Goal: Transaction & Acquisition: Purchase product/service

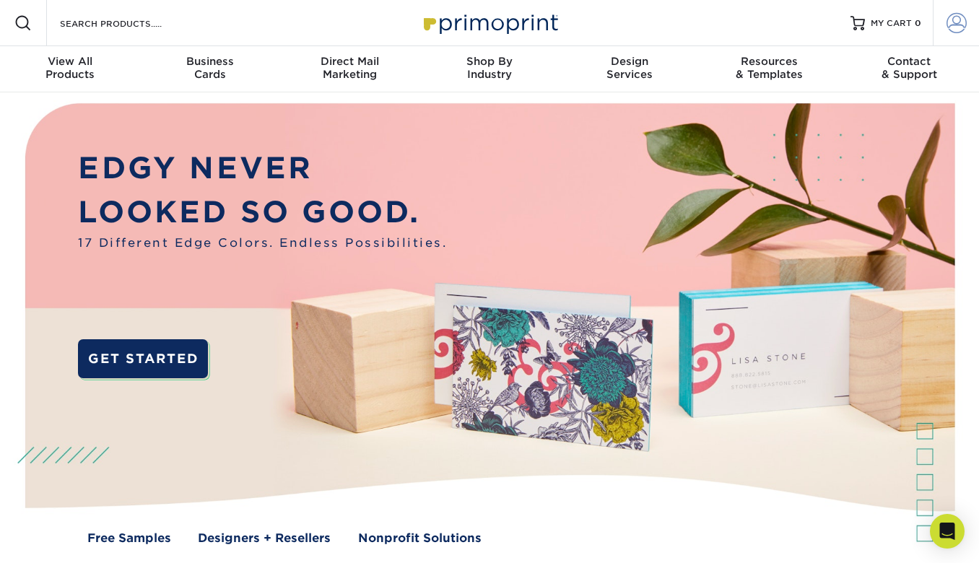
click at [960, 27] on span at bounding box center [957, 23] width 20 height 20
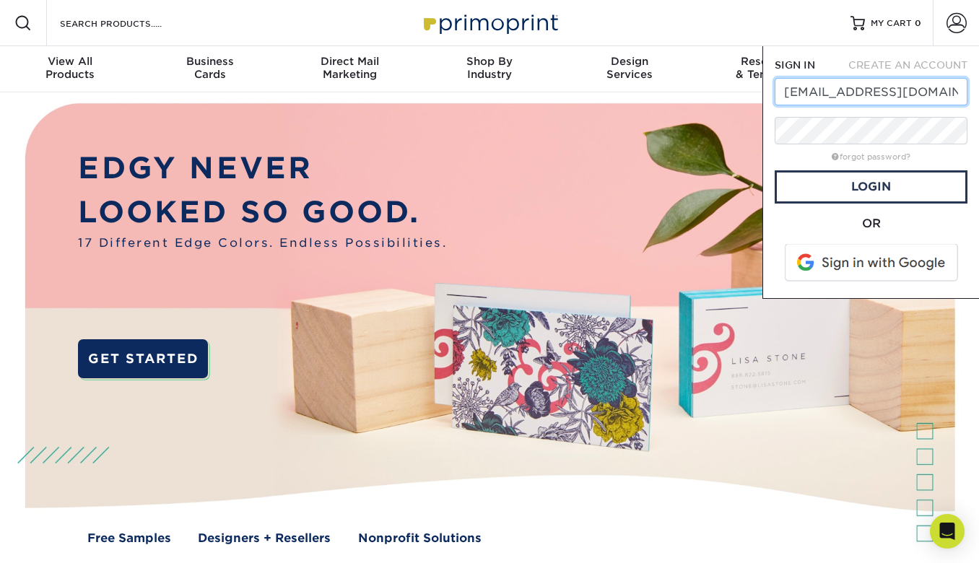
type input "jvessentialsllc@gmail.com"
click at [888, 264] on span at bounding box center [873, 263] width 184 height 38
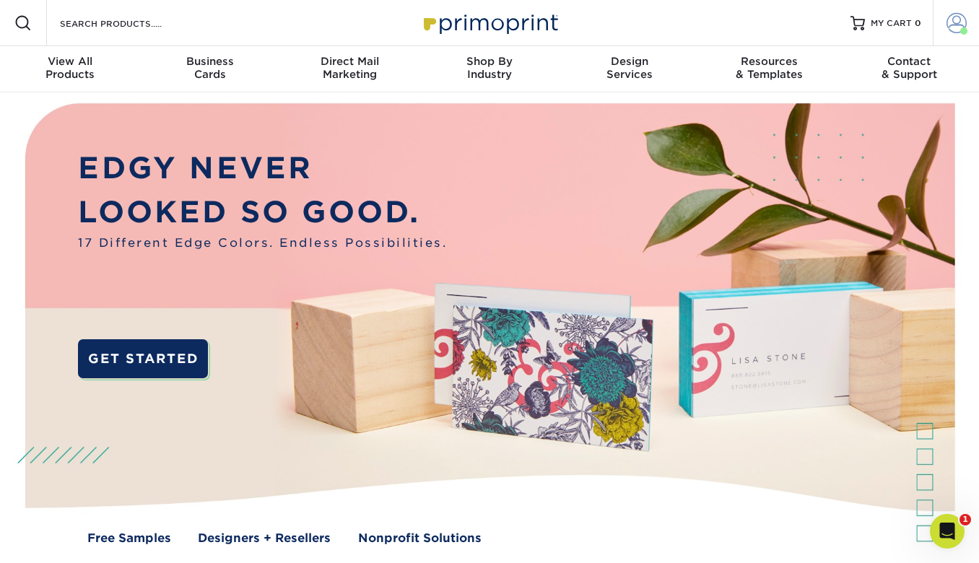
click at [965, 26] on span at bounding box center [957, 23] width 20 height 20
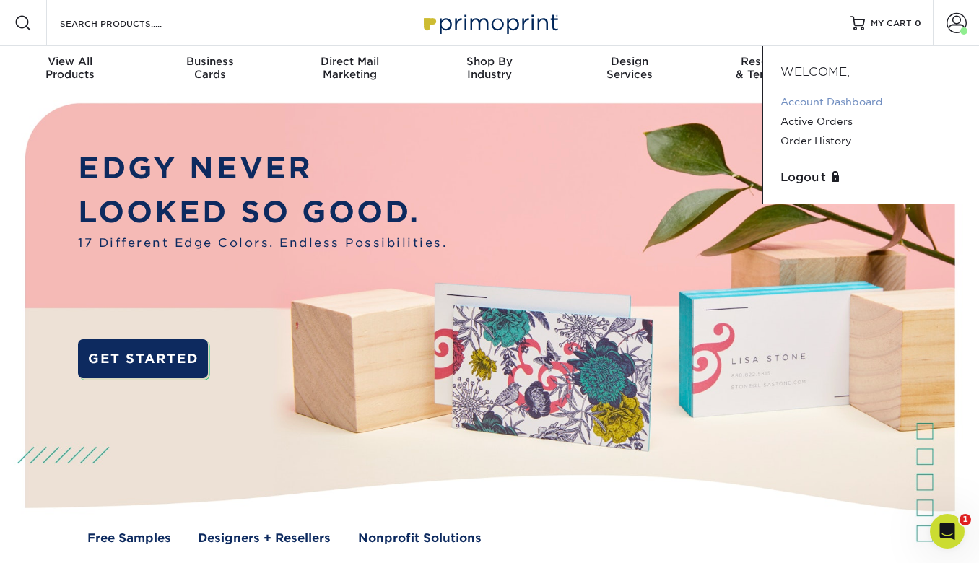
click at [829, 103] on link "Account Dashboard" at bounding box center [871, 102] width 181 height 20
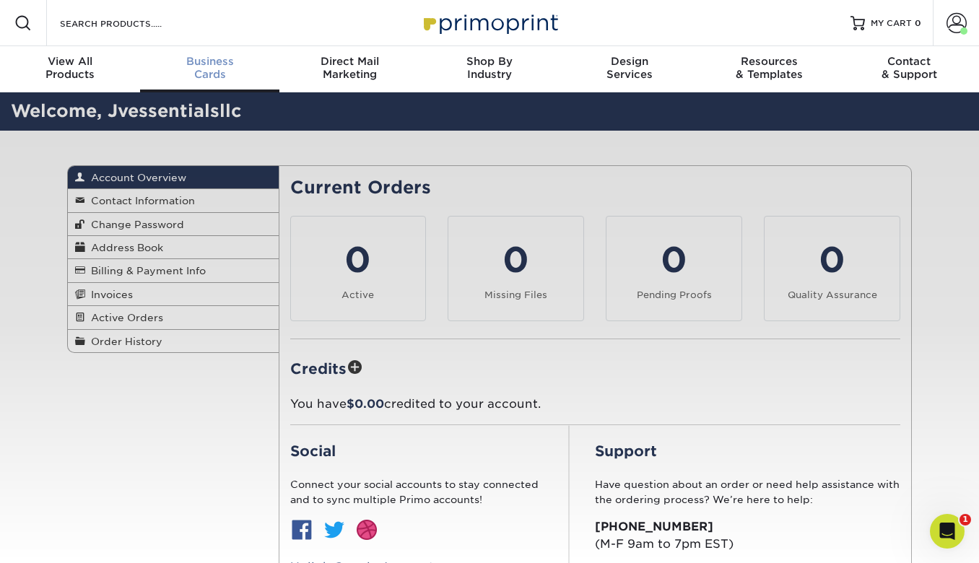
click at [212, 64] on span "Business" at bounding box center [210, 61] width 140 height 13
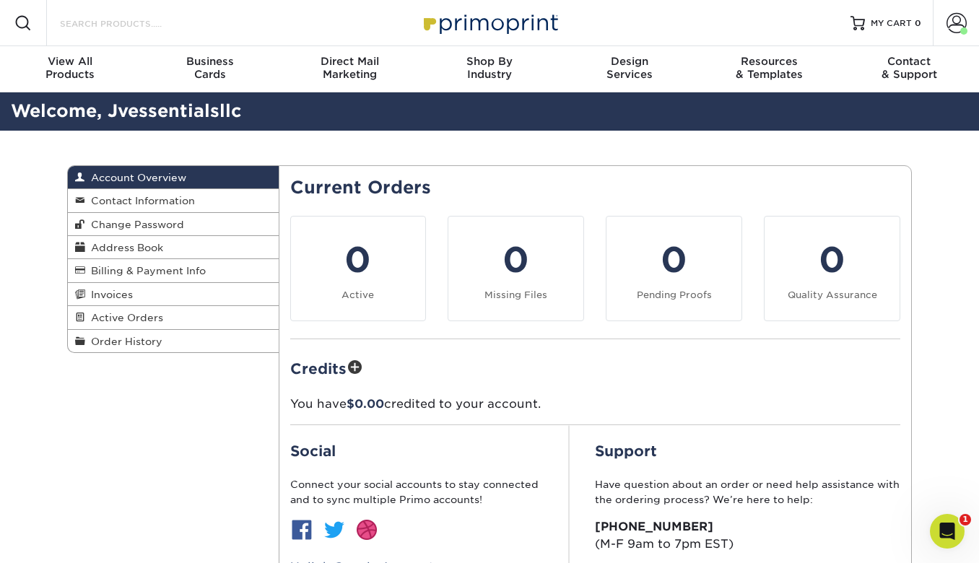
click at [142, 20] on input "Search Products" at bounding box center [129, 22] width 141 height 17
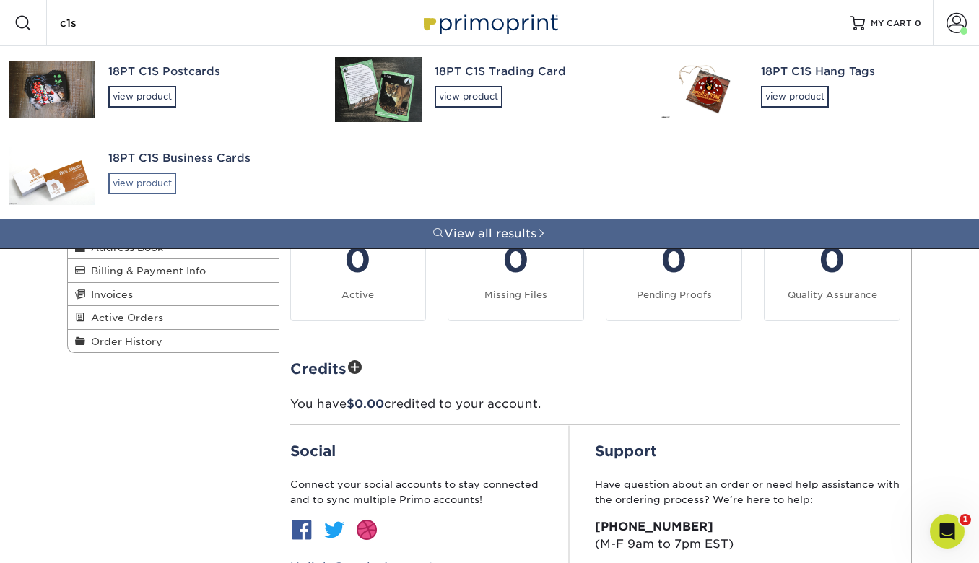
type input "c1s"
click at [137, 182] on div "view product" at bounding box center [142, 184] width 68 height 22
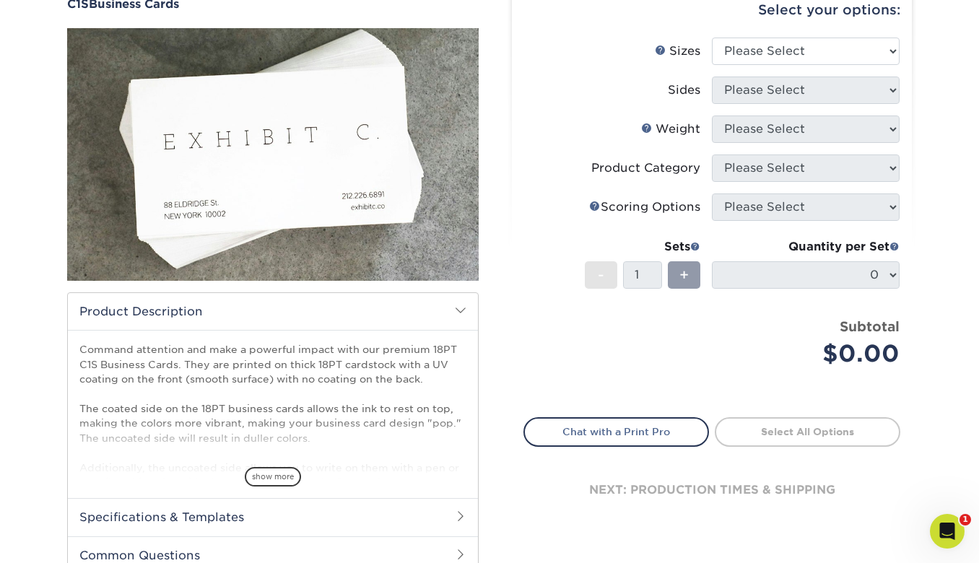
scroll to position [74, 0]
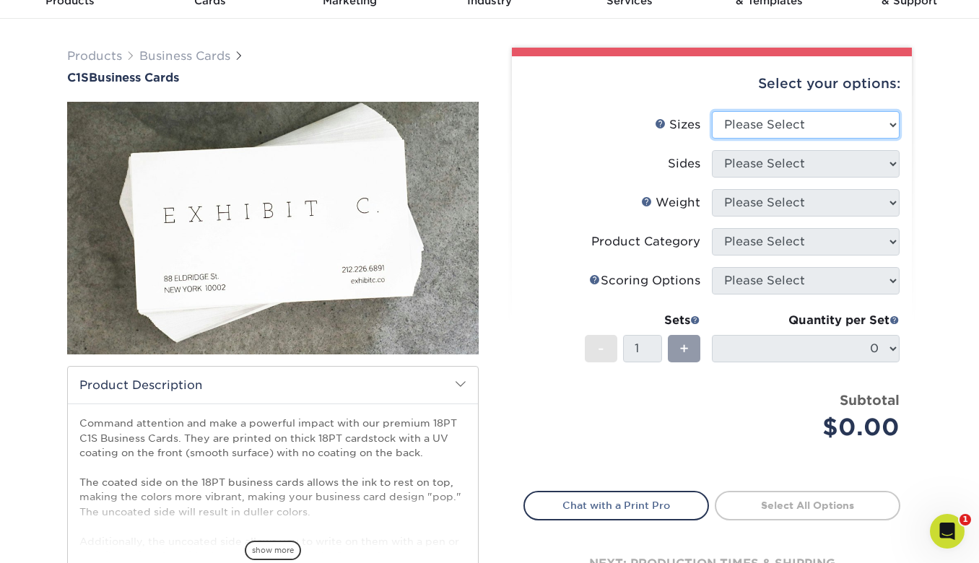
click at [712, 111] on select "Please Select 2" x 3.5" - Standard 2.125" x 3.375" - European 2.5" x 2.5" - Squ…" at bounding box center [806, 124] width 188 height 27
select select "2.00x3.50"
click option "2" x 3.5" - Standard" at bounding box center [0, 0] width 0 height 0
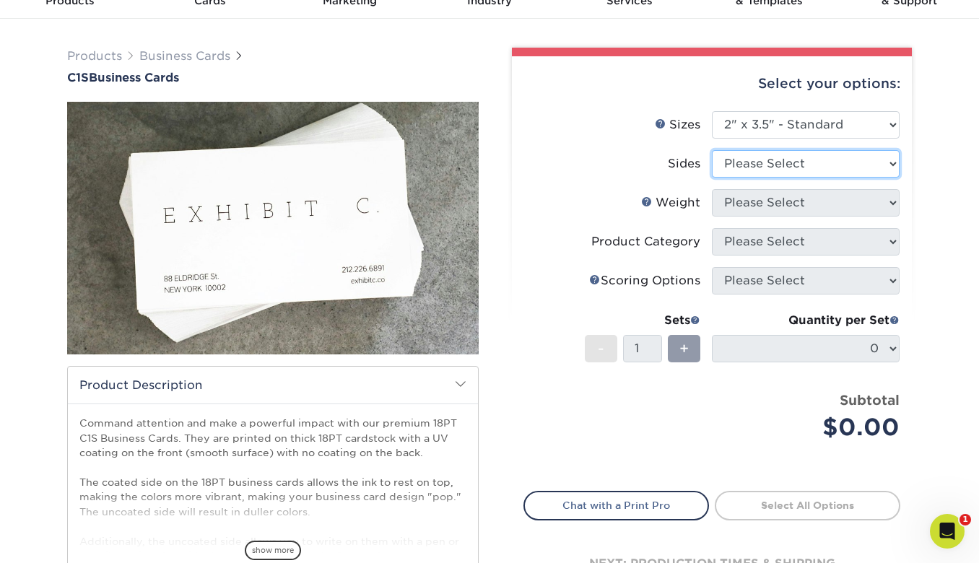
click at [712, 150] on select "Please Select Print Both Sides Print Front Only" at bounding box center [806, 163] width 188 height 27
select select "13abbda7-1d64-4f25-8bb2-c179b224825d"
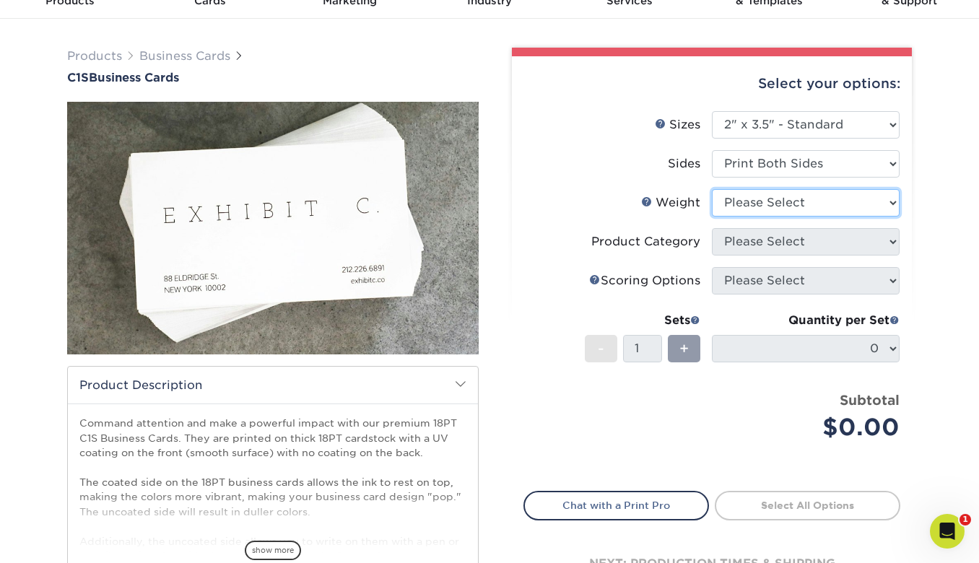
click at [712, 189] on select "Please Select 18PT C1S" at bounding box center [806, 202] width 188 height 27
select select "18PTC1S"
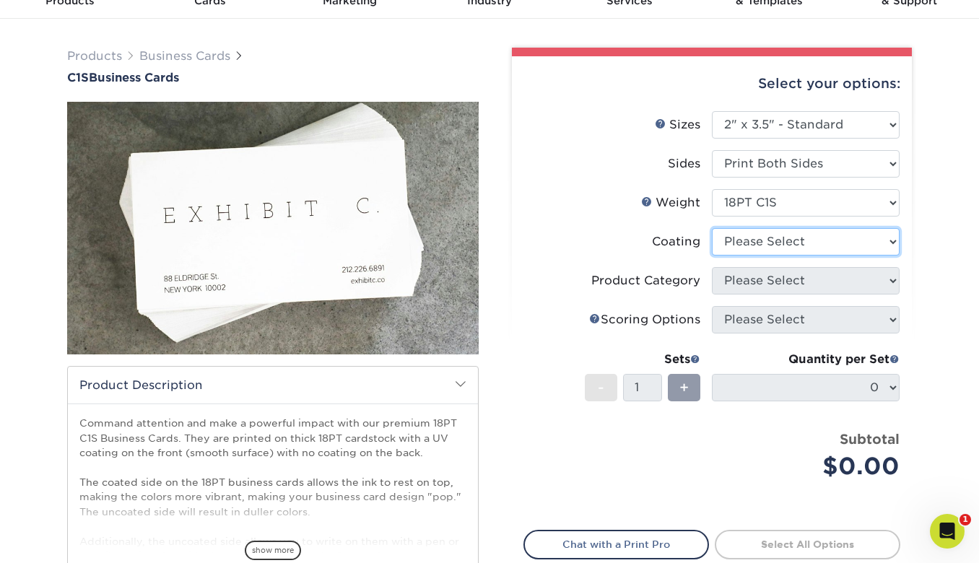
click at [712, 228] on select at bounding box center [806, 241] width 188 height 27
select select "3e7618de-abca-4bda-9f97-8b9129e913d8"
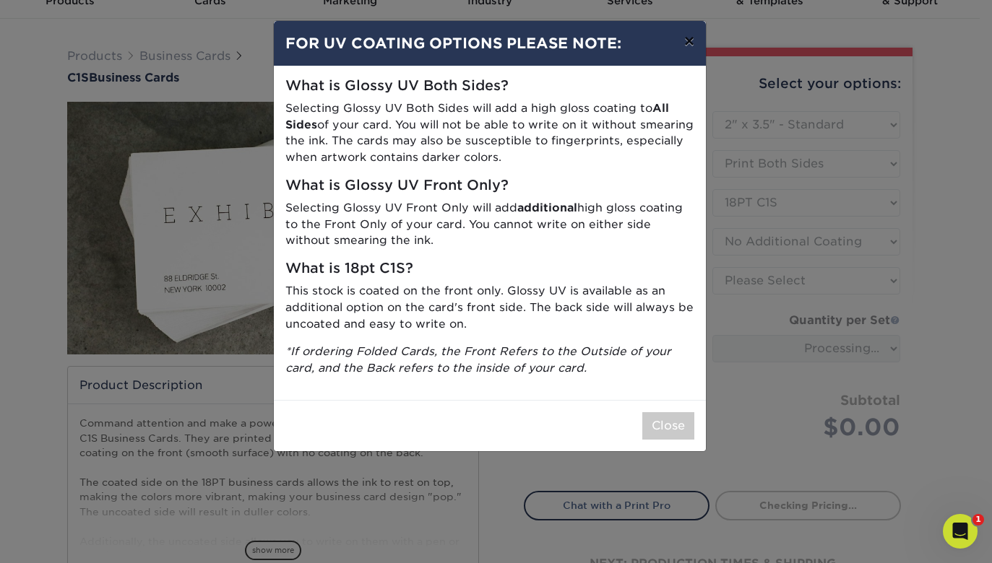
click at [683, 42] on button "×" at bounding box center [688, 41] width 33 height 40
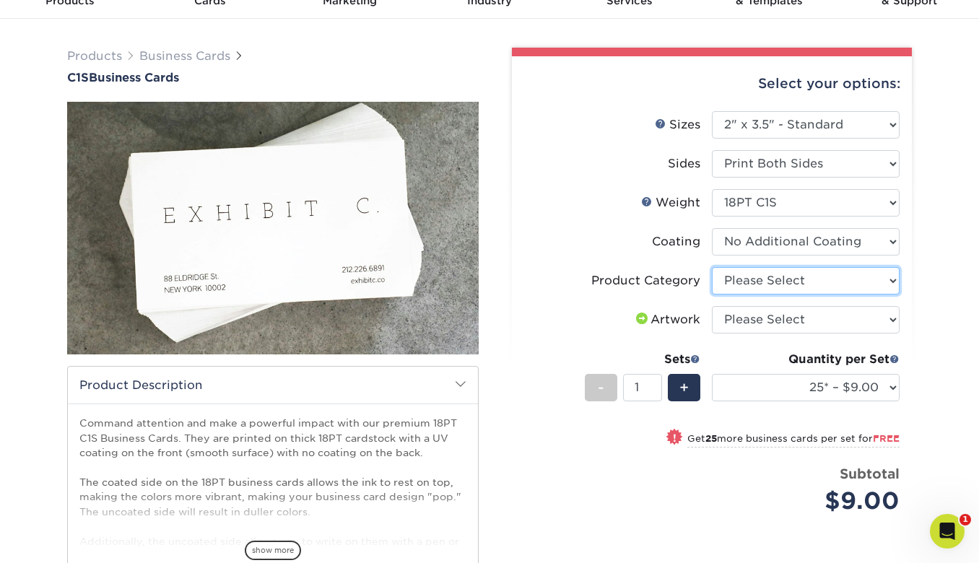
click at [712, 267] on select "Please Select Business Cards" at bounding box center [806, 280] width 188 height 27
select select "3b5148f1-0588-4f88-a218-97bcfdce65c1"
click option "Business Cards" at bounding box center [0, 0] width 0 height 0
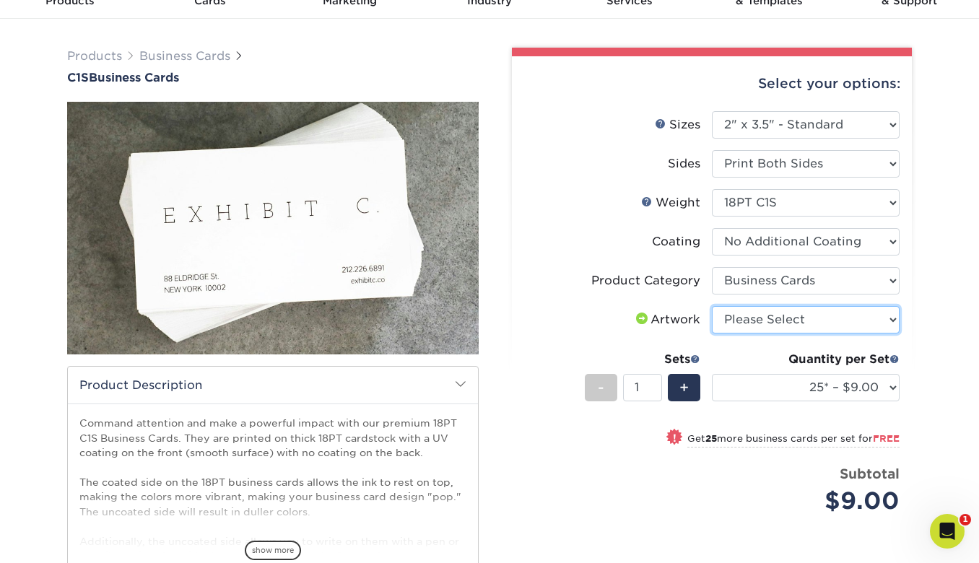
click at [712, 306] on select "Please Select I will upload files I need a design - $100" at bounding box center [806, 319] width 188 height 27
select select "upload"
click option "I will upload files" at bounding box center [0, 0] width 0 height 0
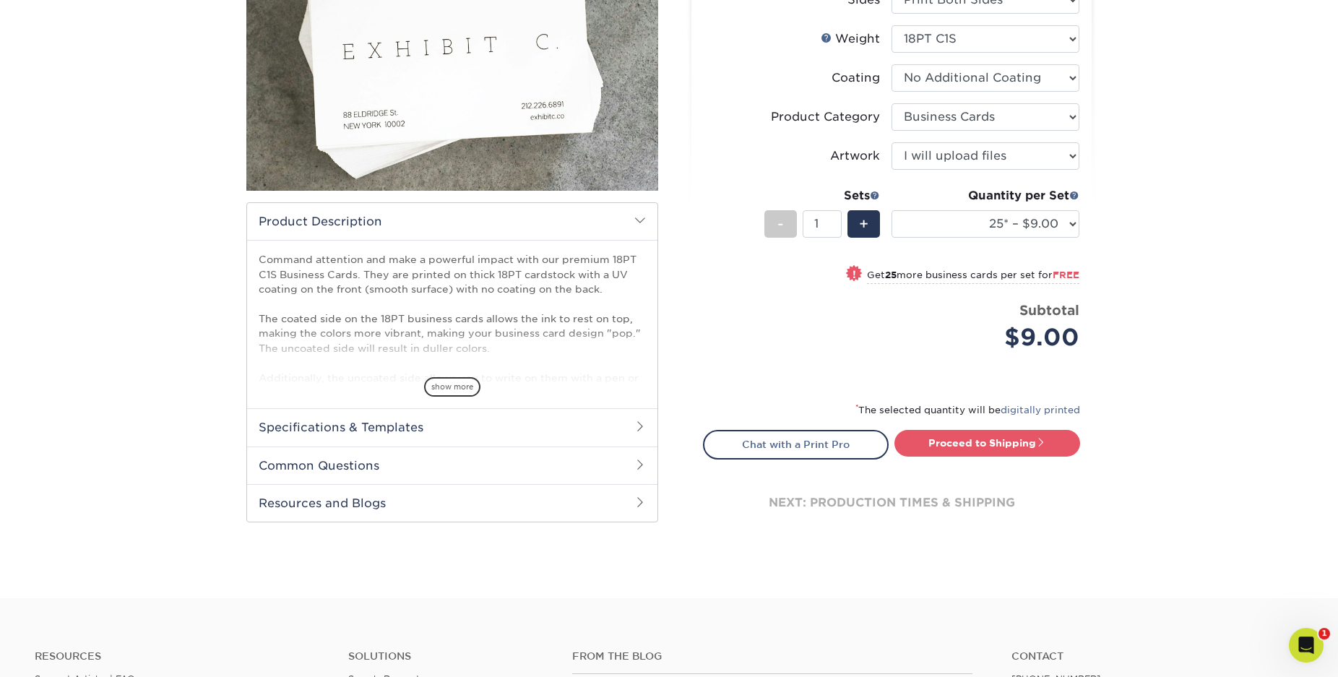
scroll to position [221, 0]
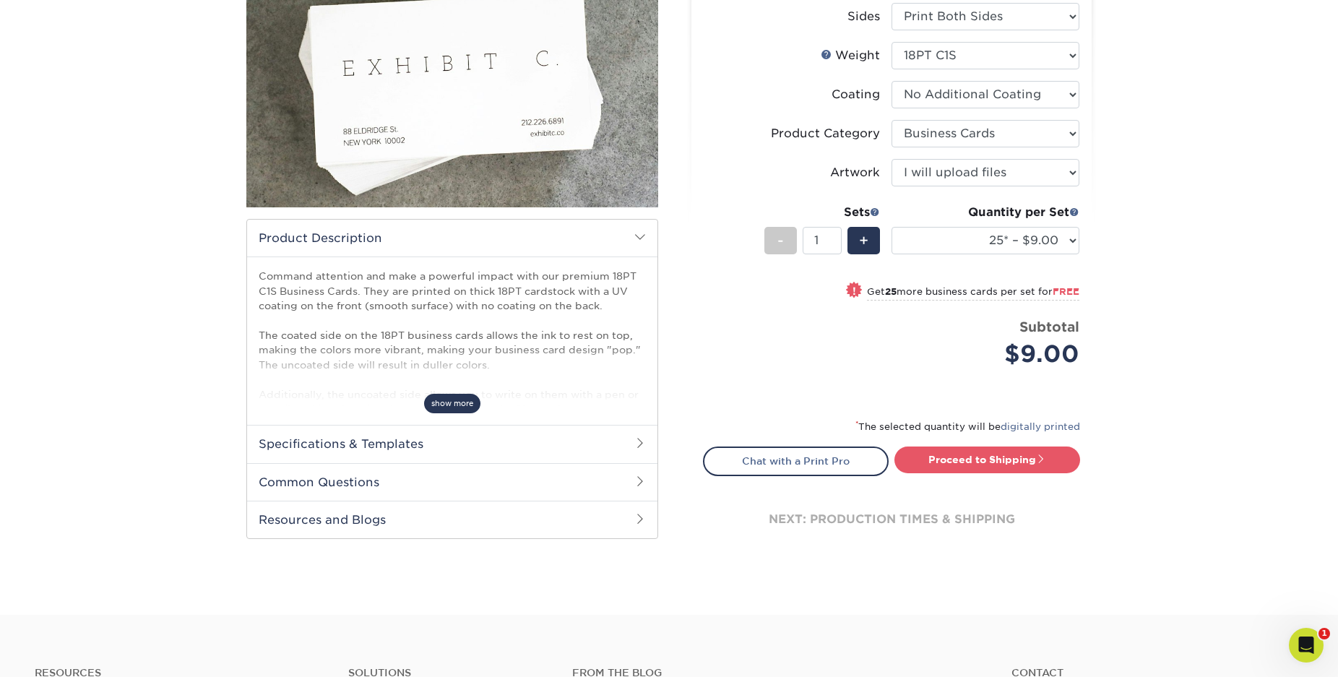
click at [465, 401] on span "show more" at bounding box center [452, 404] width 56 height 20
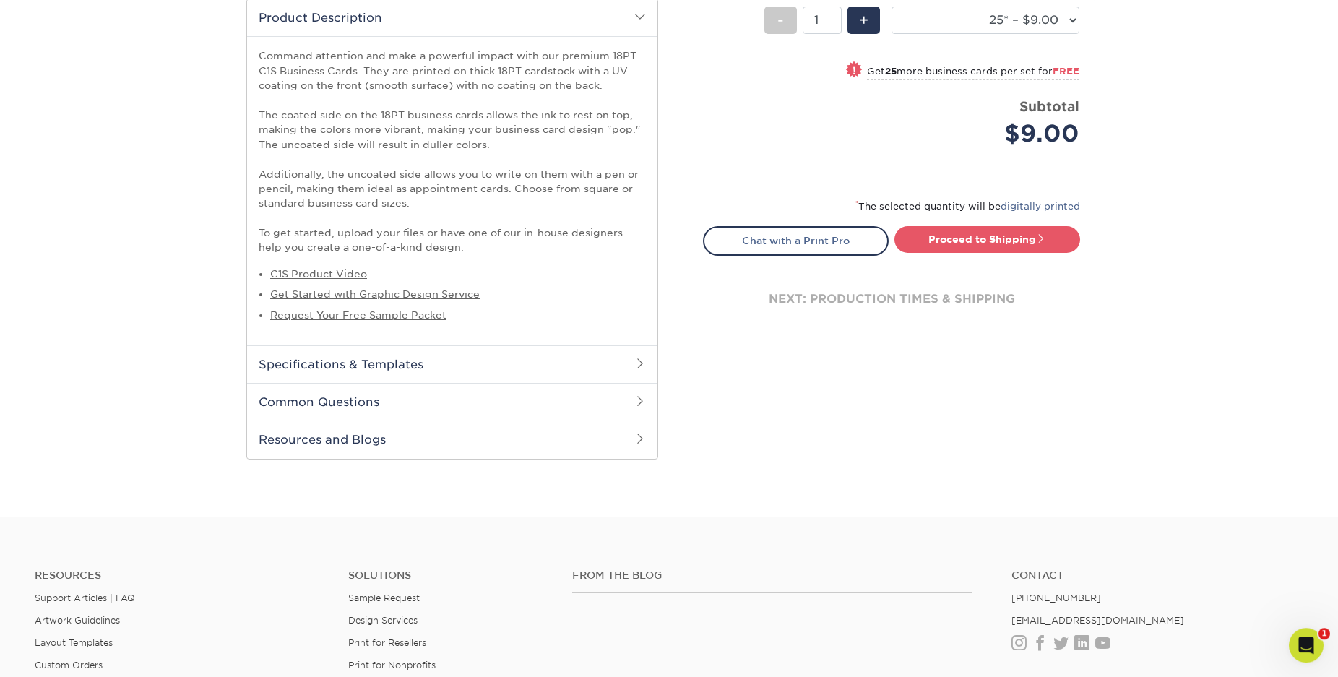
scroll to position [442, 0]
click at [641, 362] on span at bounding box center [640, 363] width 12 height 12
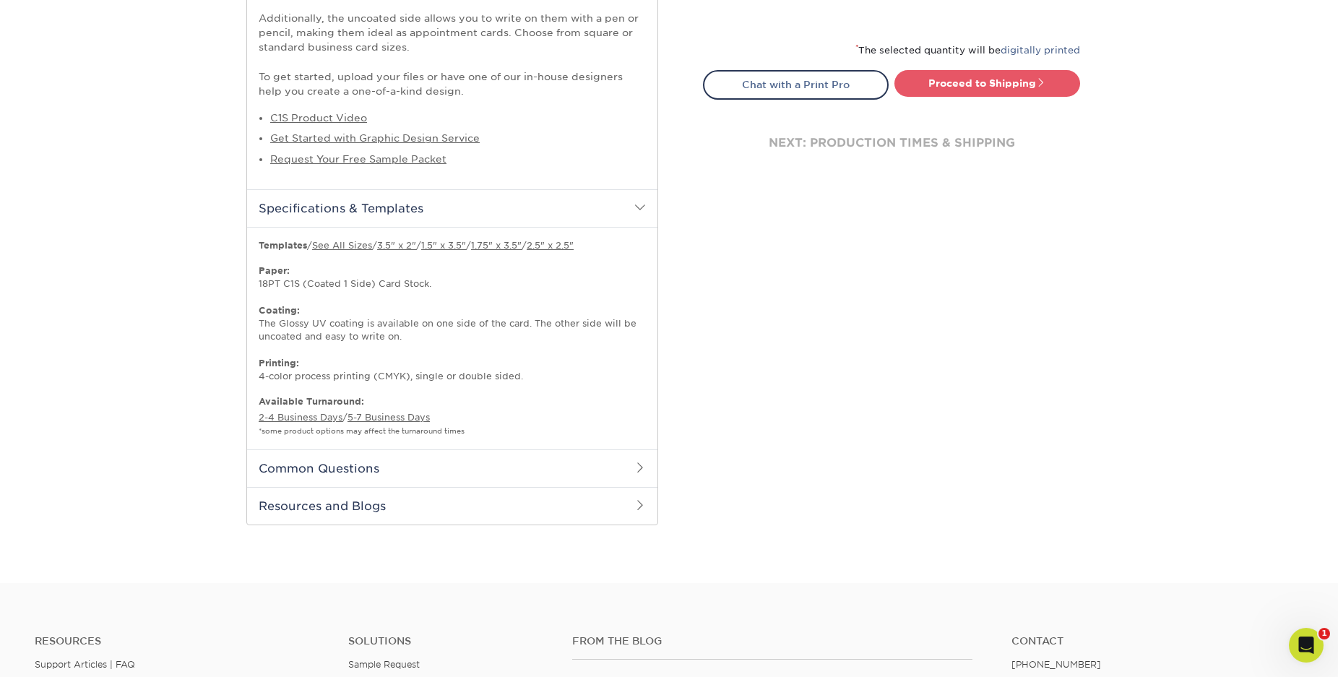
scroll to position [663, 0]
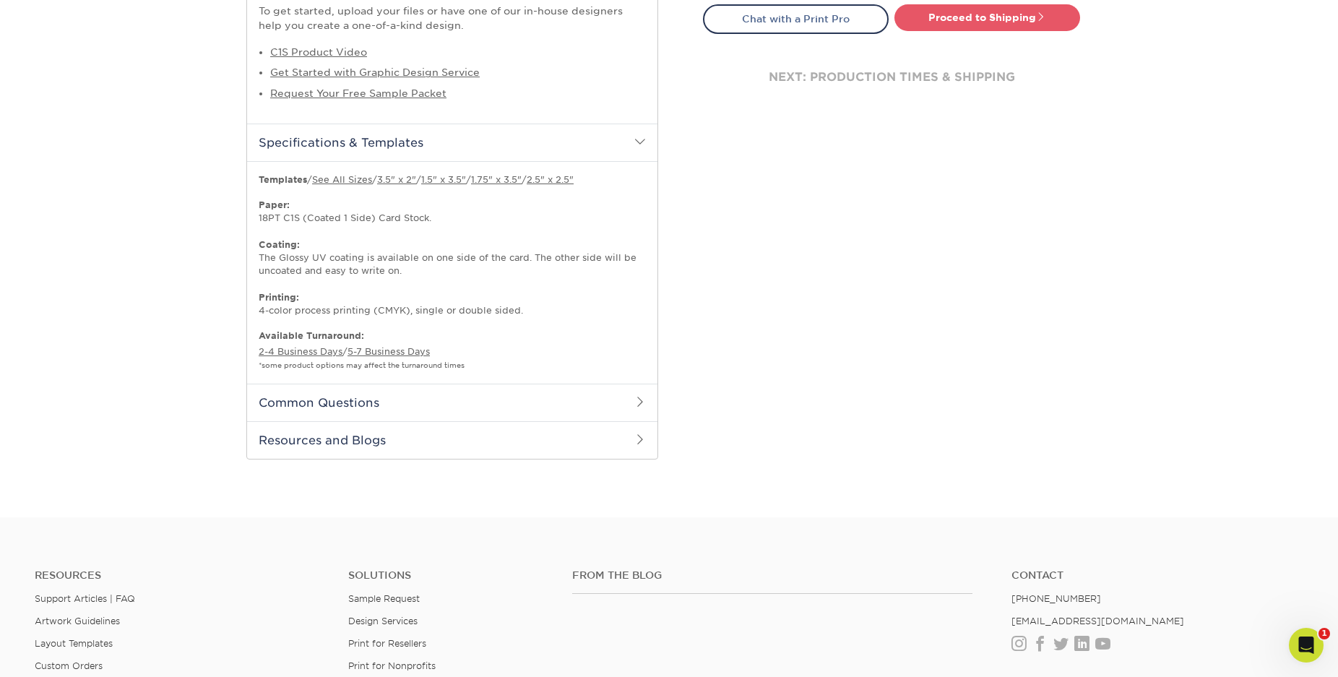
click at [640, 144] on span at bounding box center [640, 142] width 12 height 12
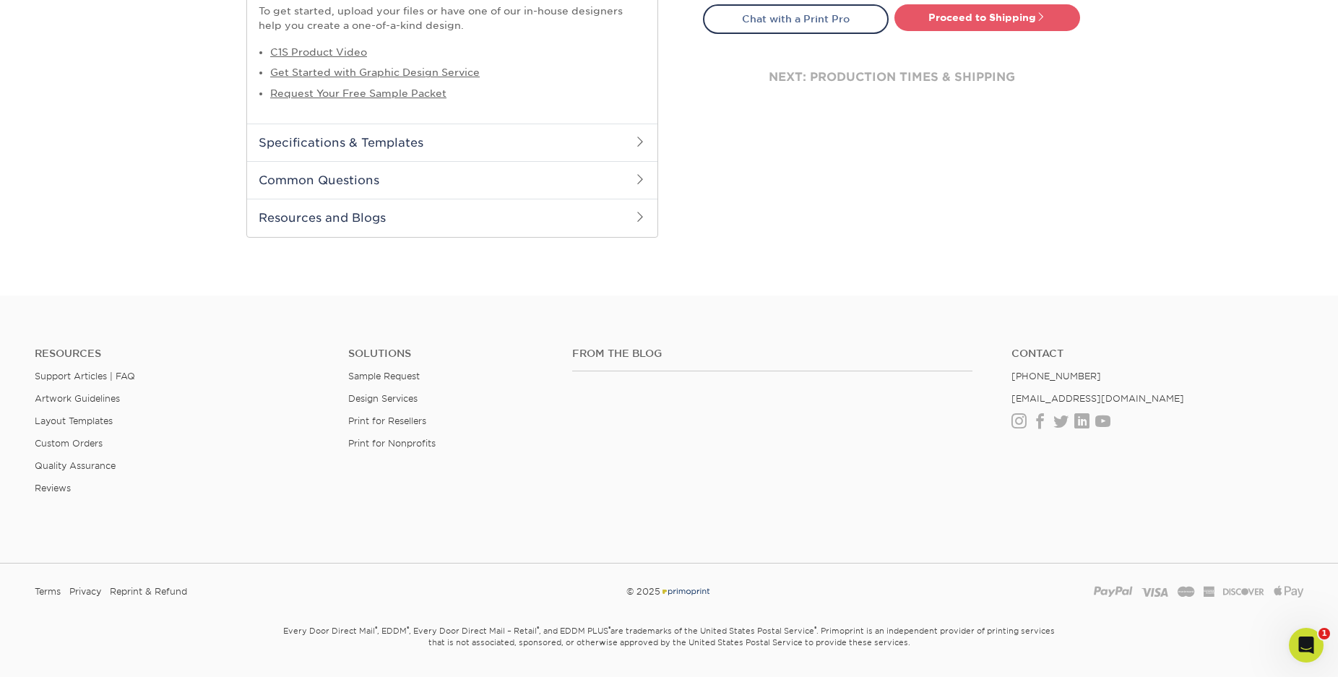
click at [641, 173] on h2 "Common Questions" at bounding box center [452, 180] width 410 height 38
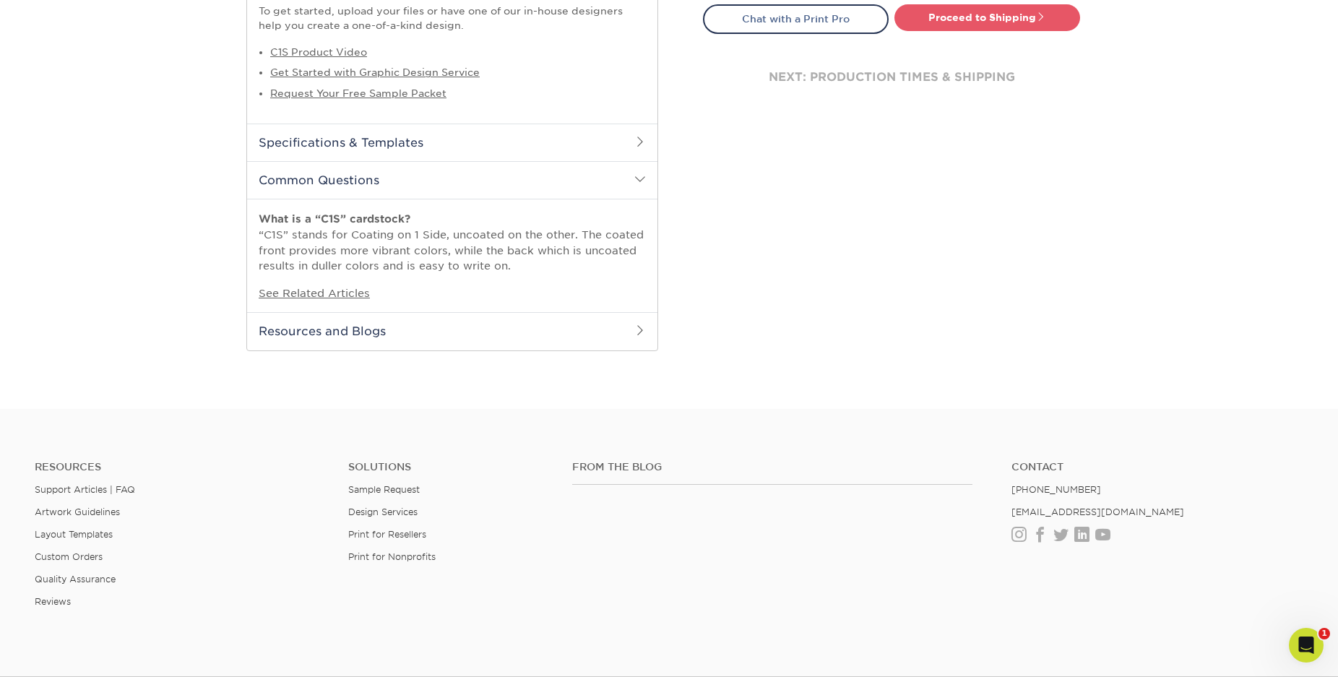
click at [644, 183] on span at bounding box center [640, 179] width 12 height 12
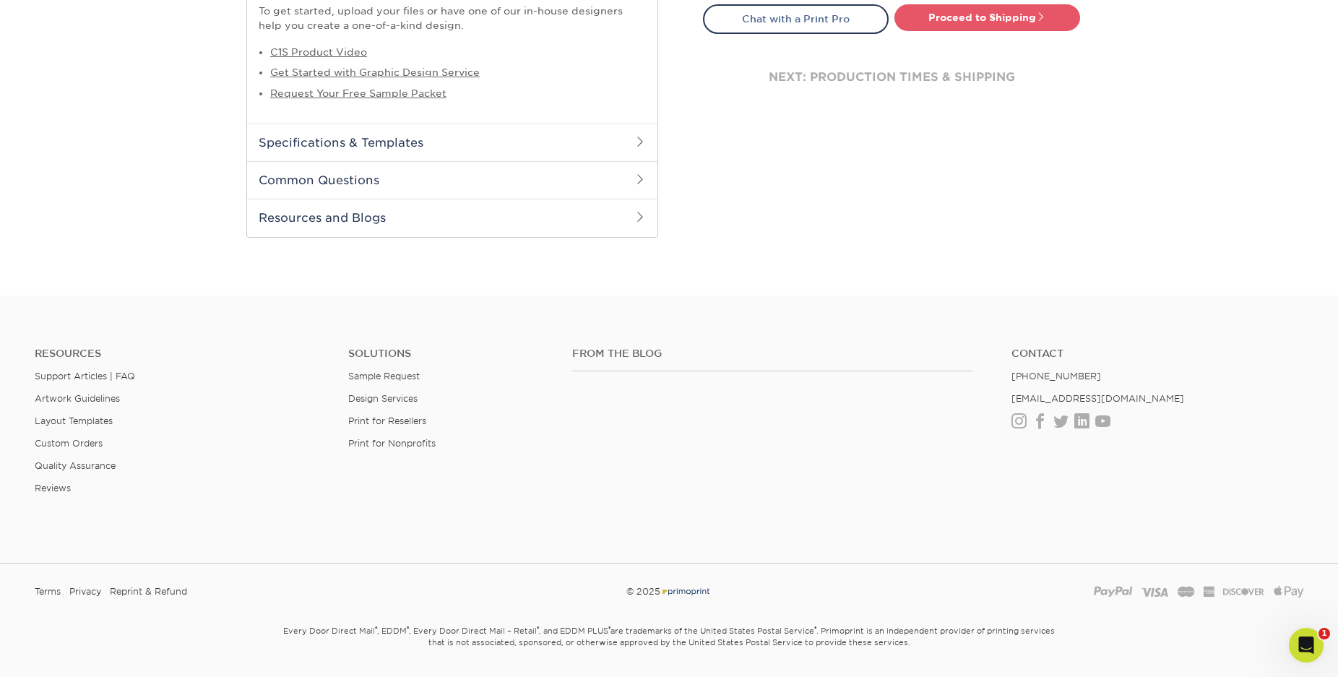
click at [641, 217] on span at bounding box center [640, 217] width 12 height 12
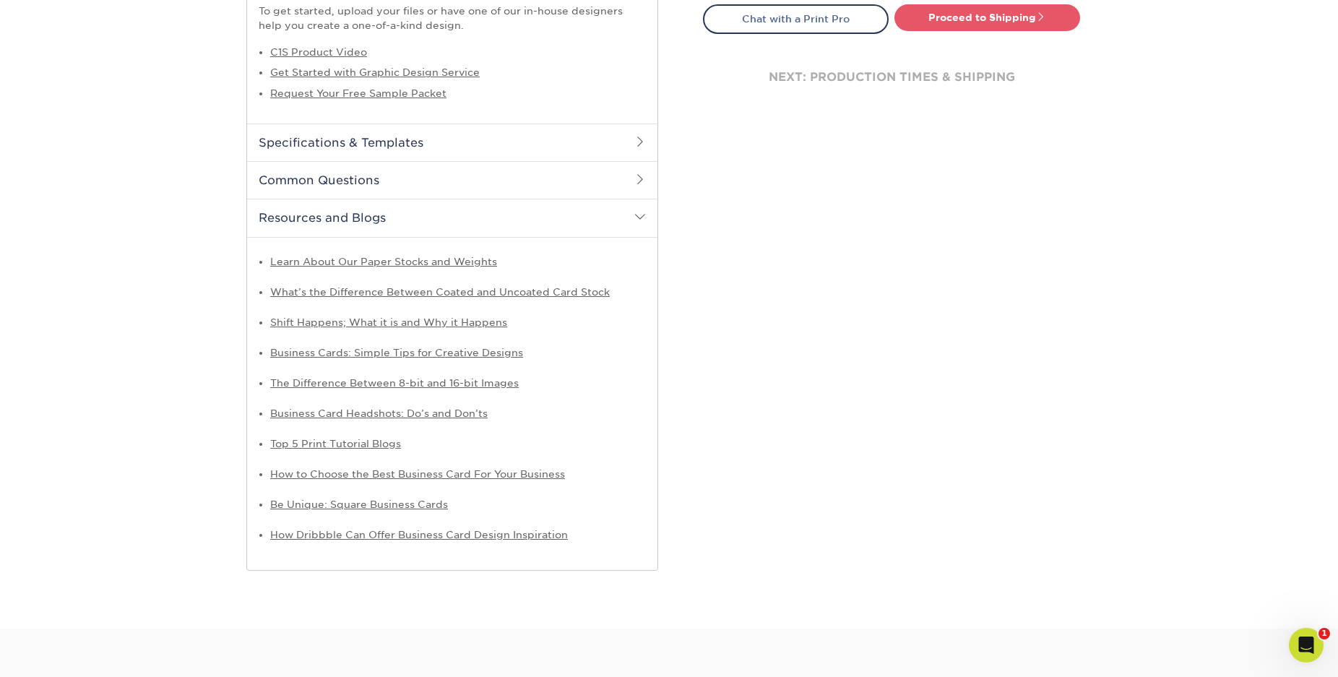
click at [641, 217] on span at bounding box center [640, 217] width 12 height 12
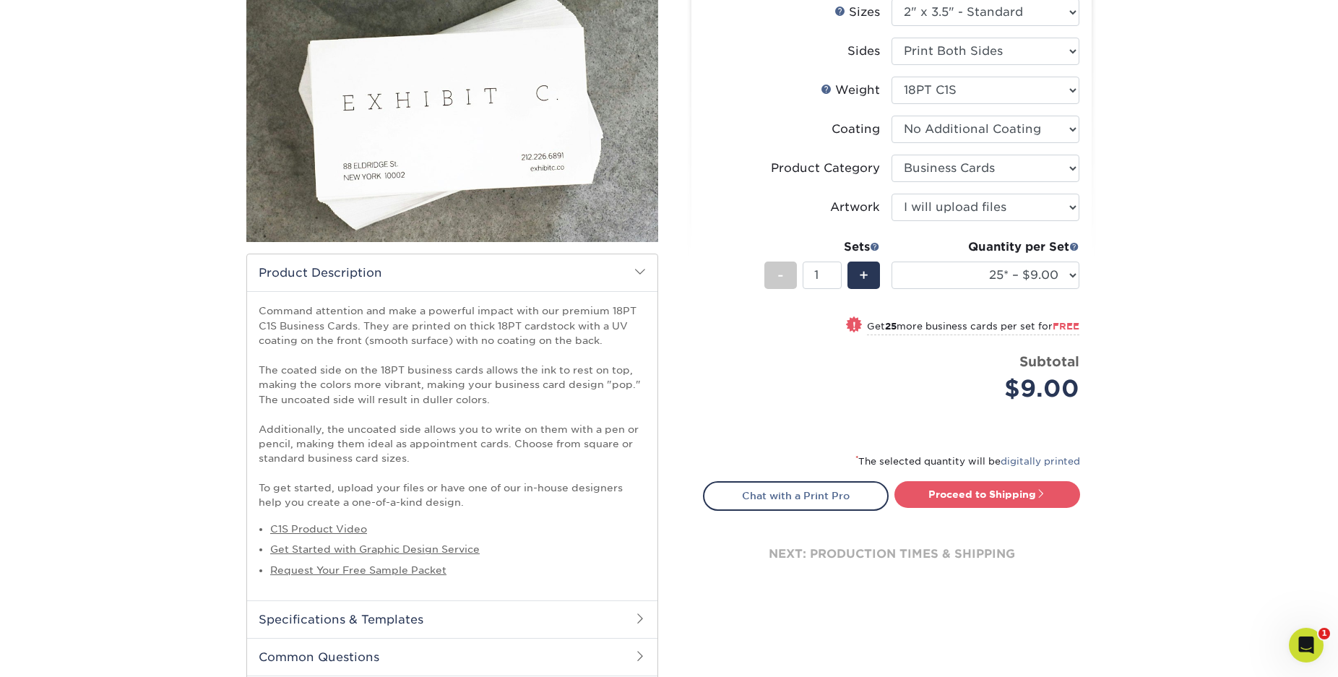
scroll to position [147, 0]
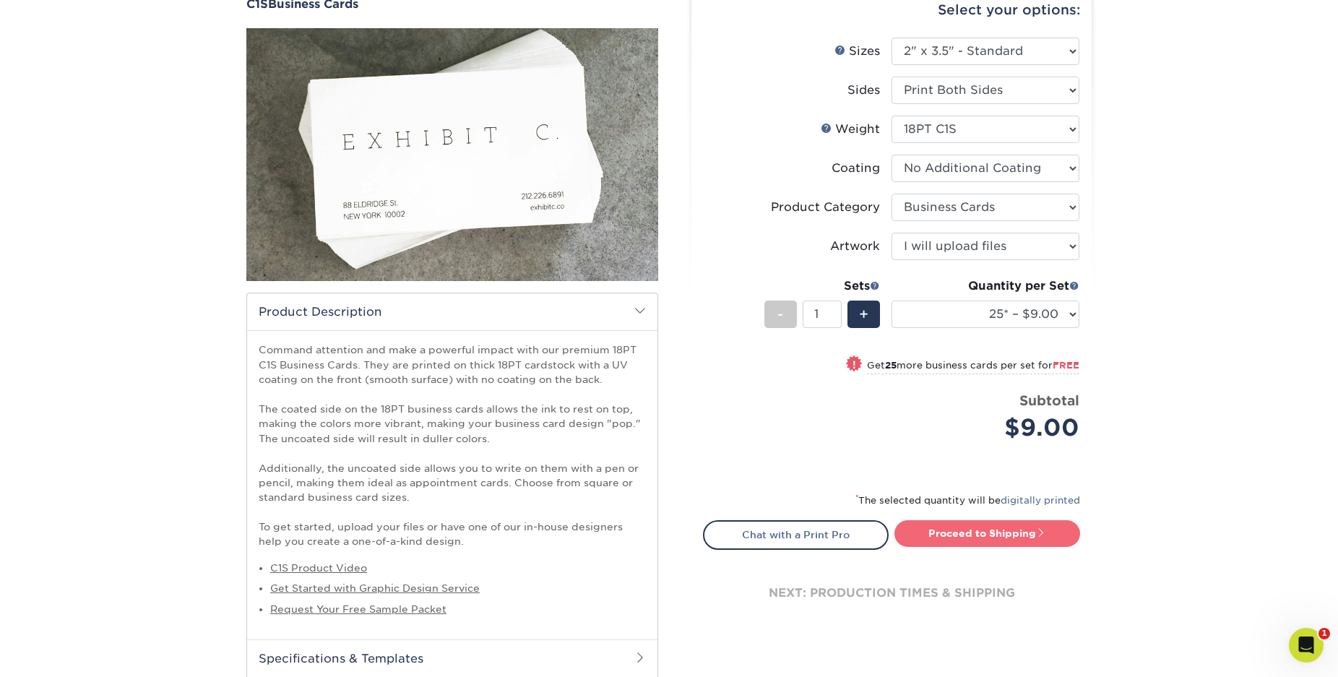
click at [979, 532] on link "Proceed to Shipping" at bounding box center [987, 533] width 186 height 26
type input "Set 1"
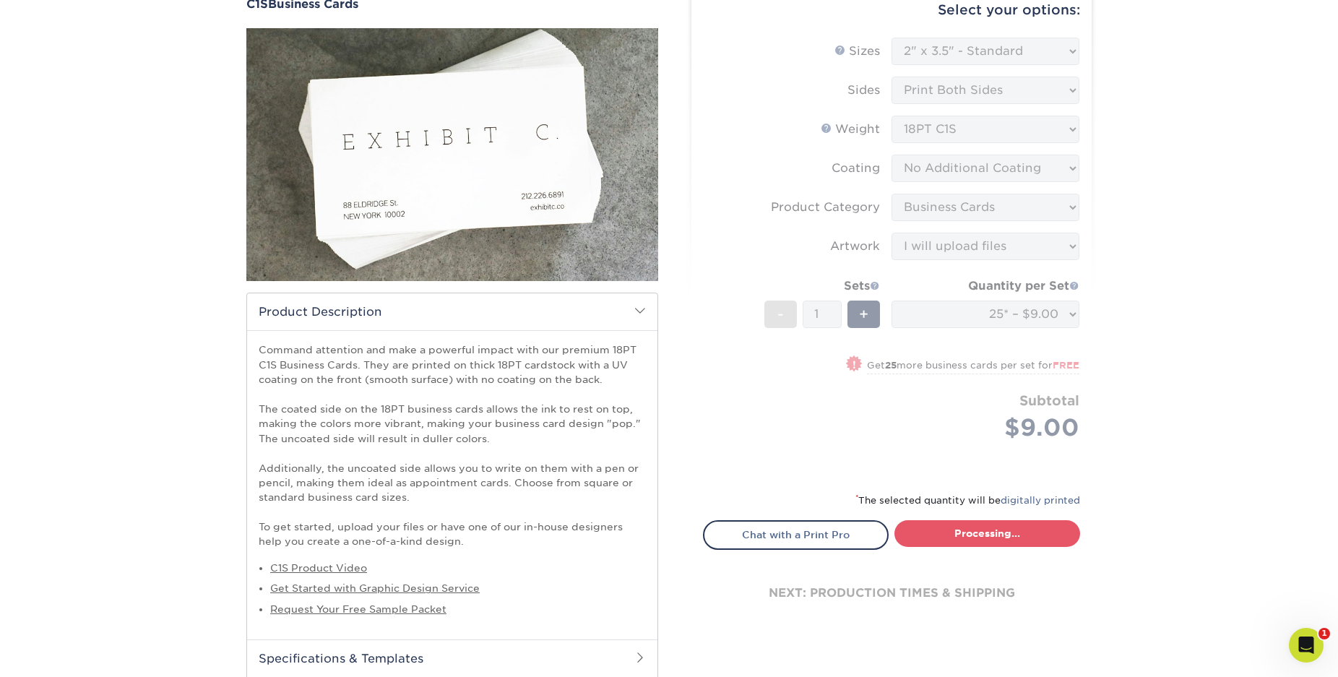
select select "4f857ccb-fcac-48ed-9b4b-4716531e3f4b"
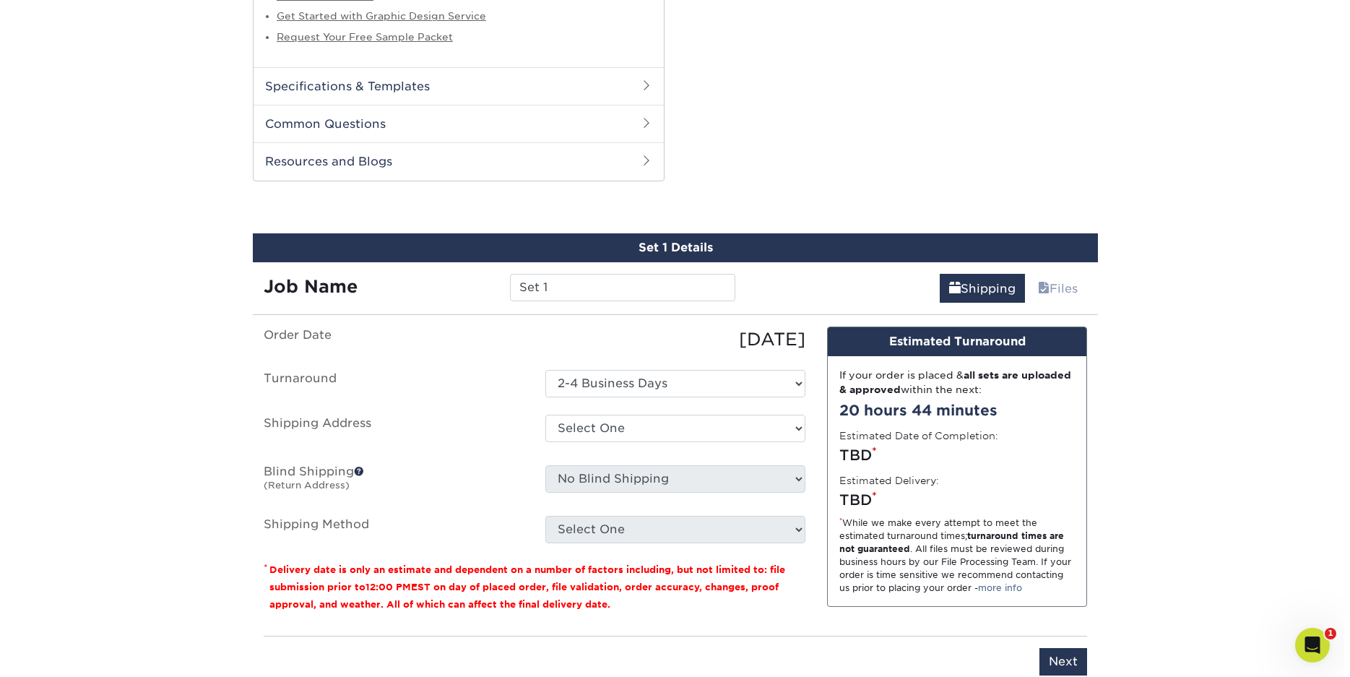
scroll to position [830, 0]
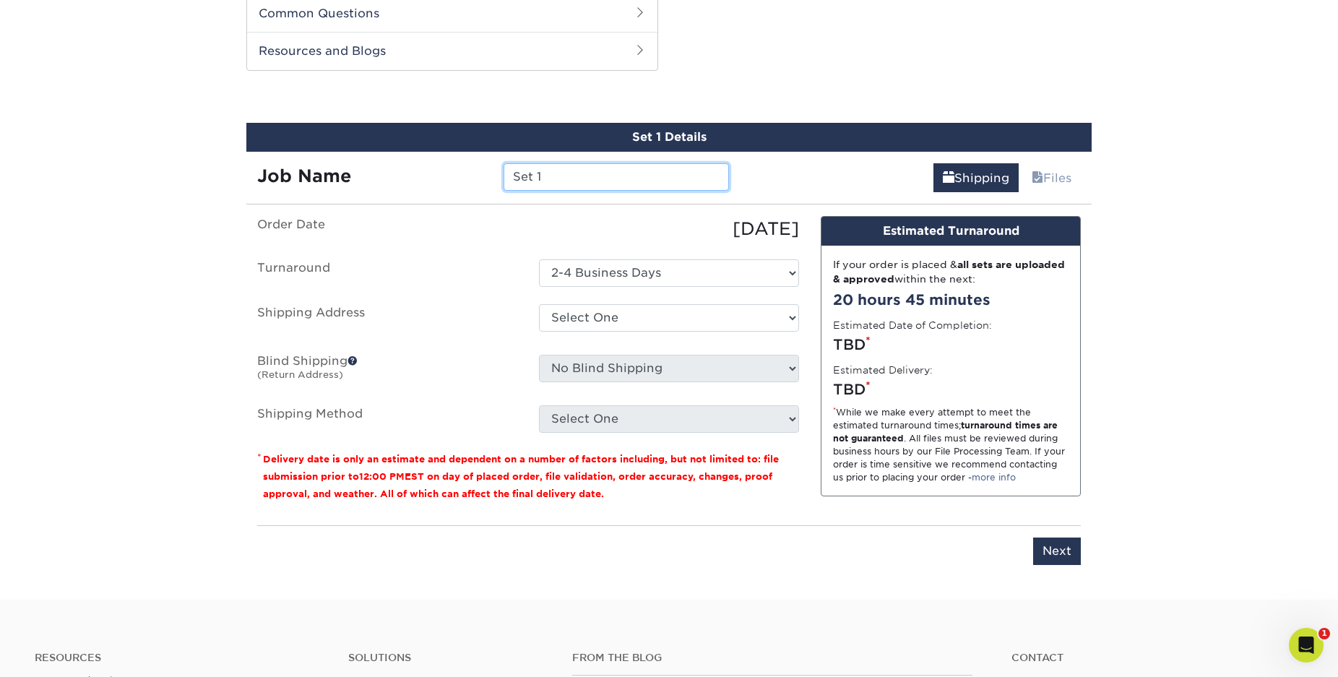
drag, startPoint x: 547, startPoint y: 176, endPoint x: 494, endPoint y: 177, distance: 53.5
click at [503, 177] on input "Set 1" at bounding box center [615, 176] width 225 height 27
type input "C1S business/loyalty cards"
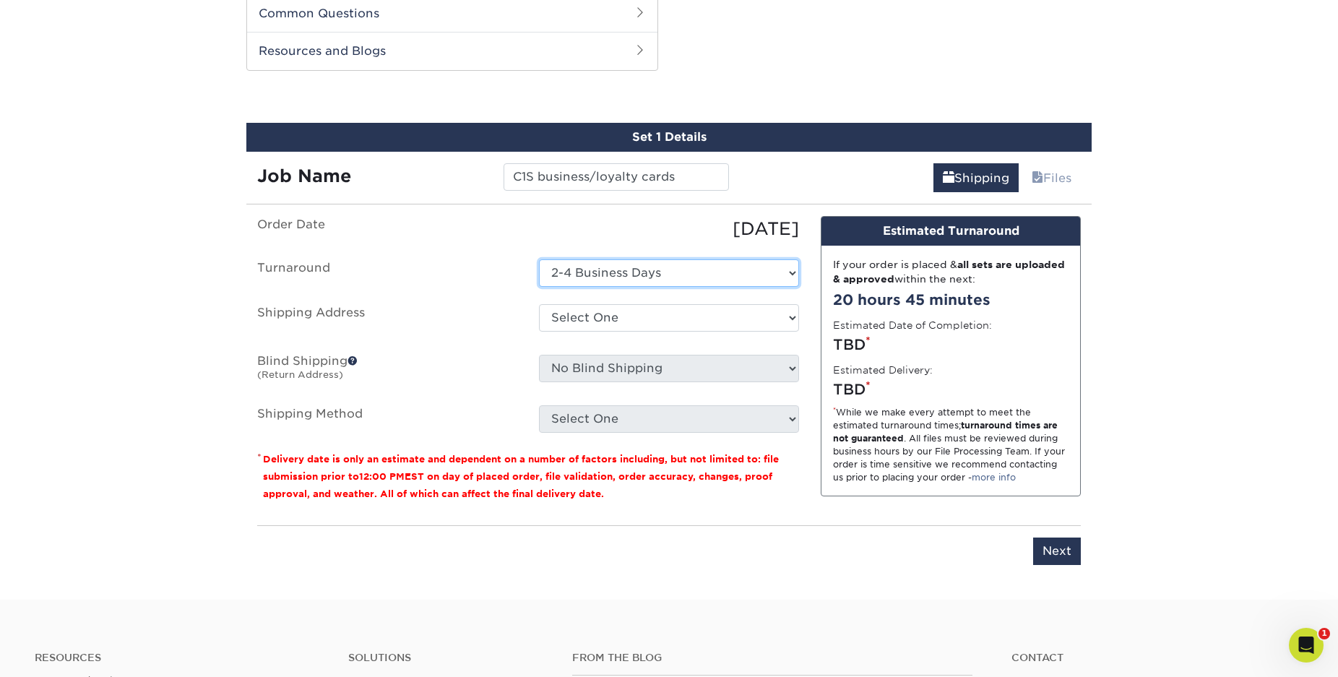
click at [539, 259] on select "Select One 2-4 Business Days" at bounding box center [669, 272] width 260 height 27
click at [659, 277] on select "Select One 2-4 Business Days" at bounding box center [669, 272] width 260 height 27
click at [539, 304] on select "Select One + Add New Address" at bounding box center [669, 317] width 260 height 27
select select "newaddress"
click option "+ Add New Address" at bounding box center [0, 0] width 0 height 0
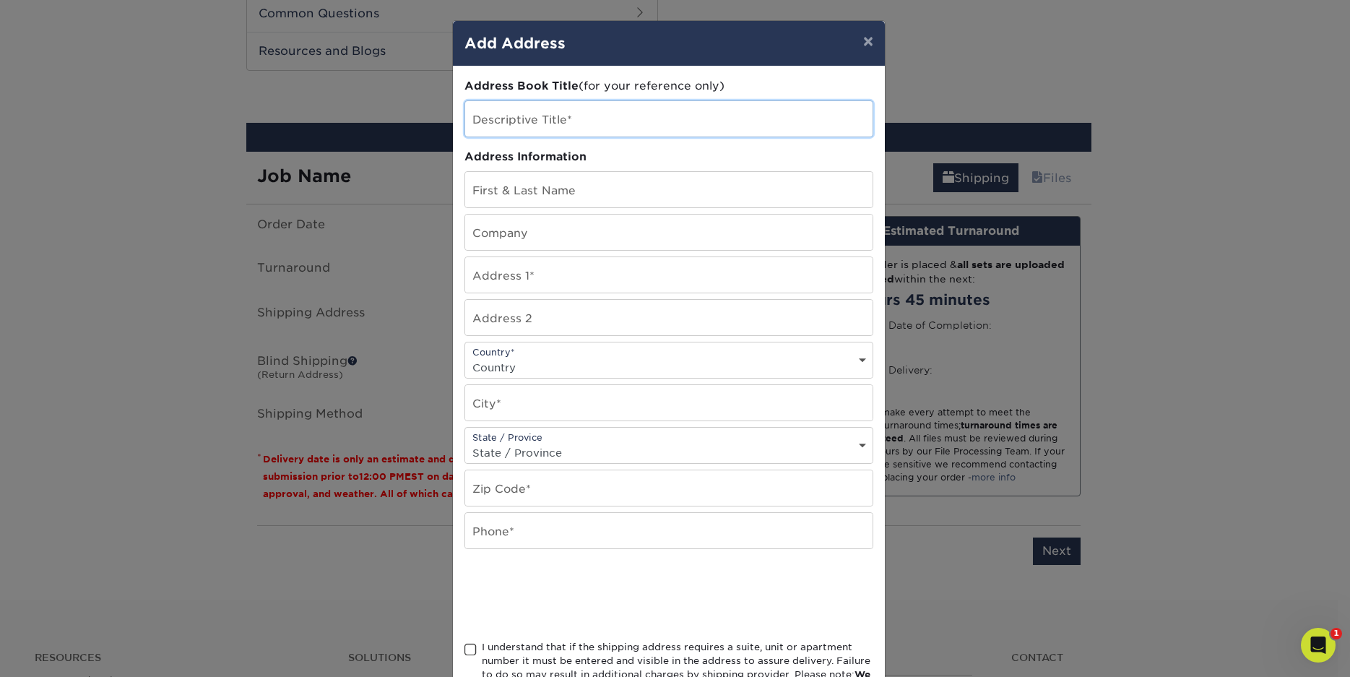
click at [543, 124] on input "text" at bounding box center [668, 118] width 407 height 35
type input "Business"
type input "Jennifer Smith"
type input "JVEssentials LLC"
type input "53A Alaska Rd"
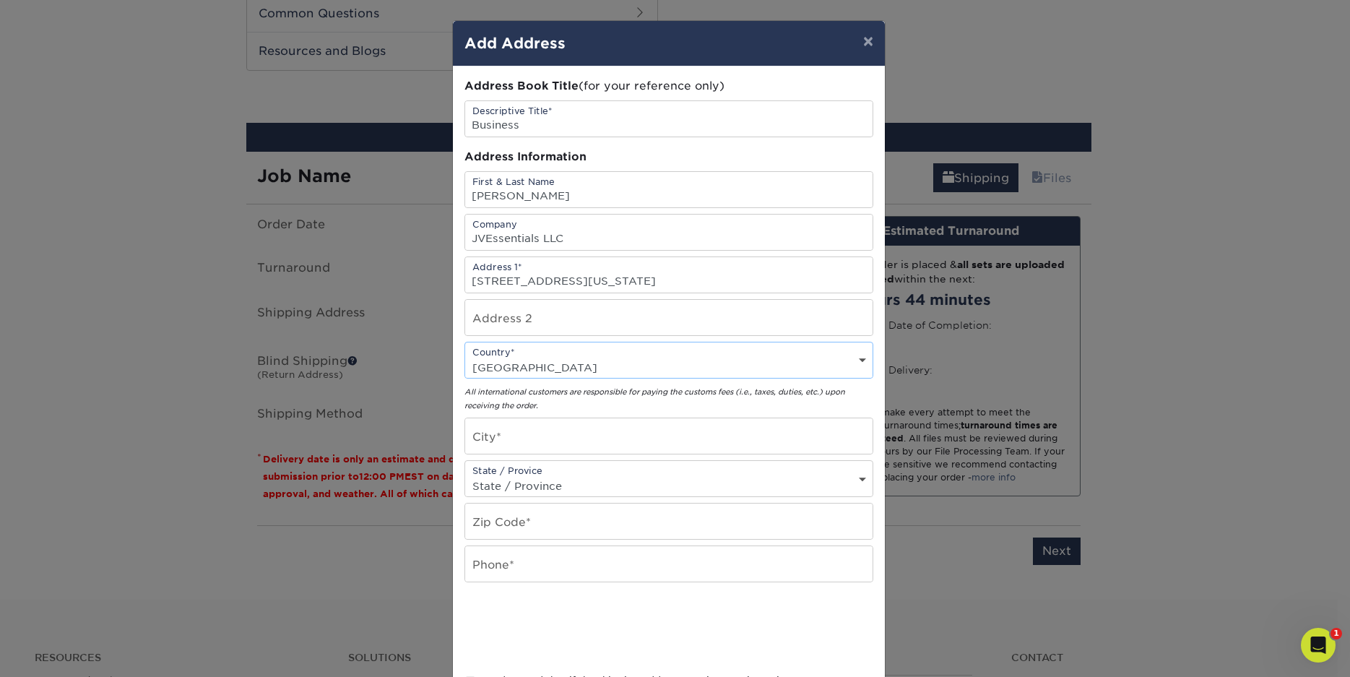
select select "US"
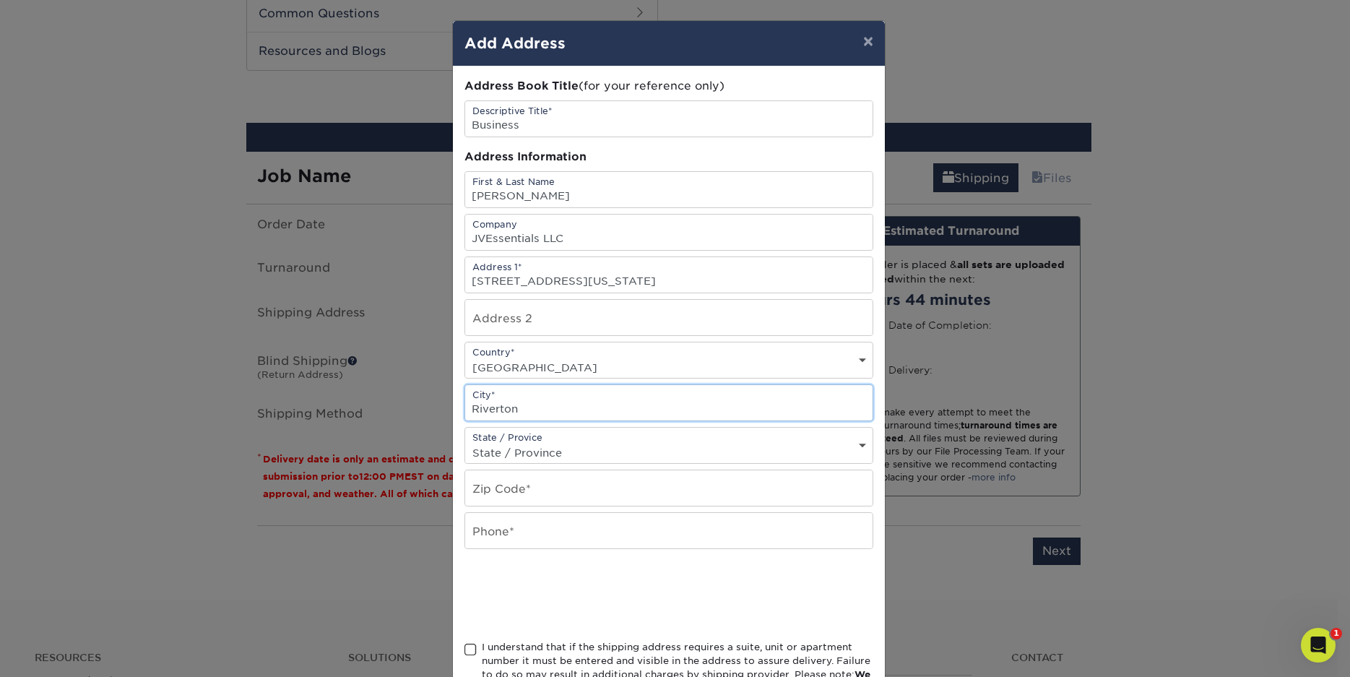
type input "Riverton"
select select "WY"
type input "82501"
click at [546, 535] on input "text" at bounding box center [668, 530] width 407 height 35
type input "3078510503"
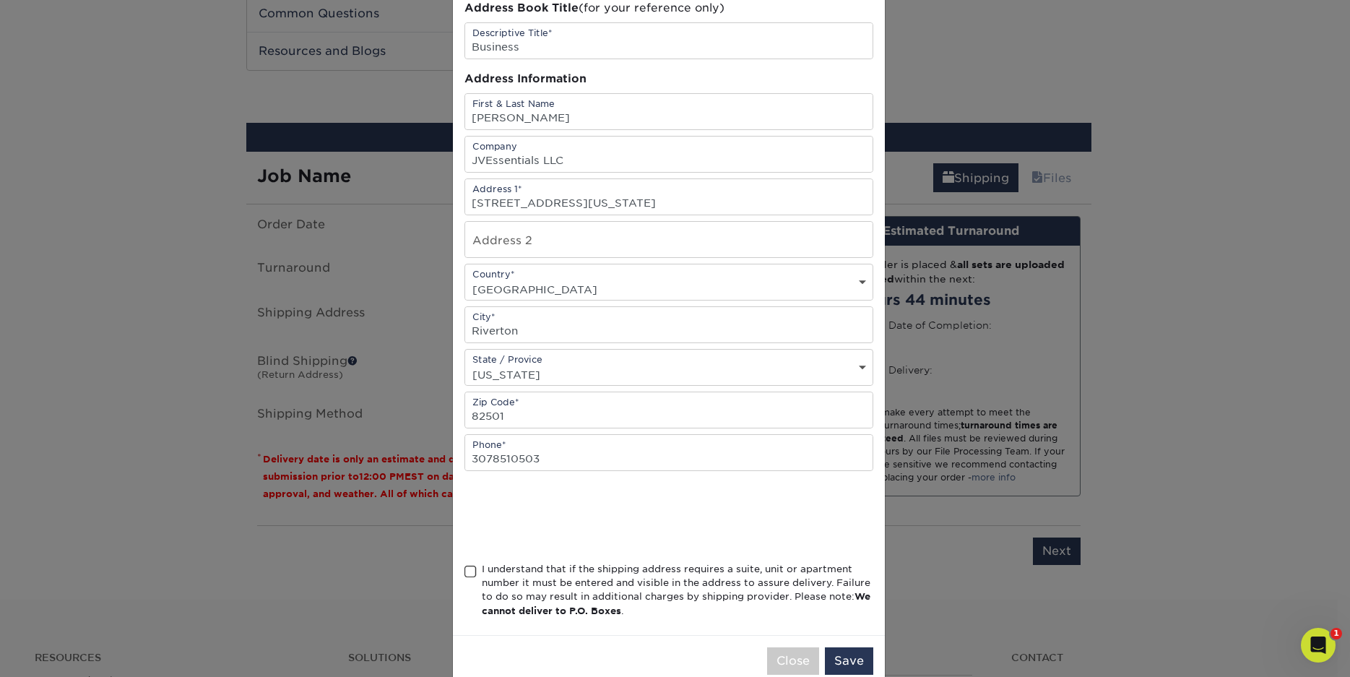
scroll to position [114, 0]
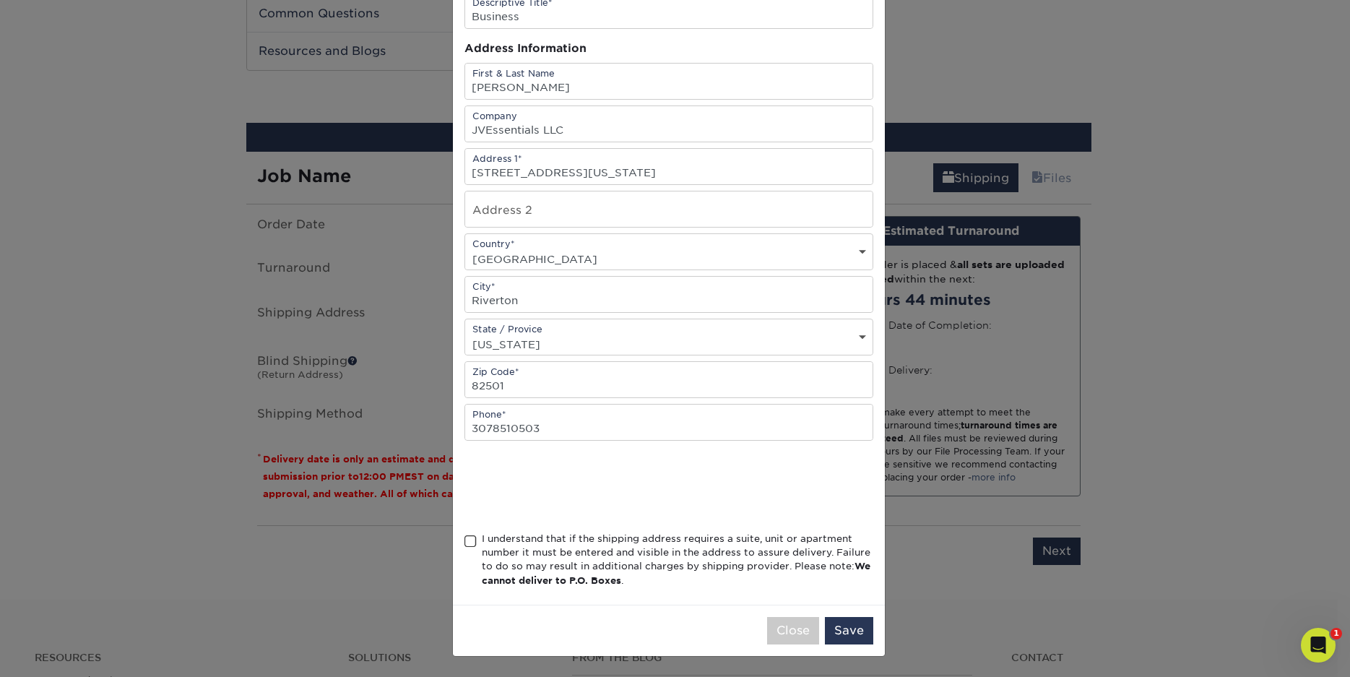
click at [464, 540] on span at bounding box center [470, 541] width 12 height 14
click at [0, 0] on input "I understand that if the shipping address requires a suite, unit or apartment n…" at bounding box center [0, 0] width 0 height 0
click at [846, 563] on button "Save" at bounding box center [849, 630] width 48 height 27
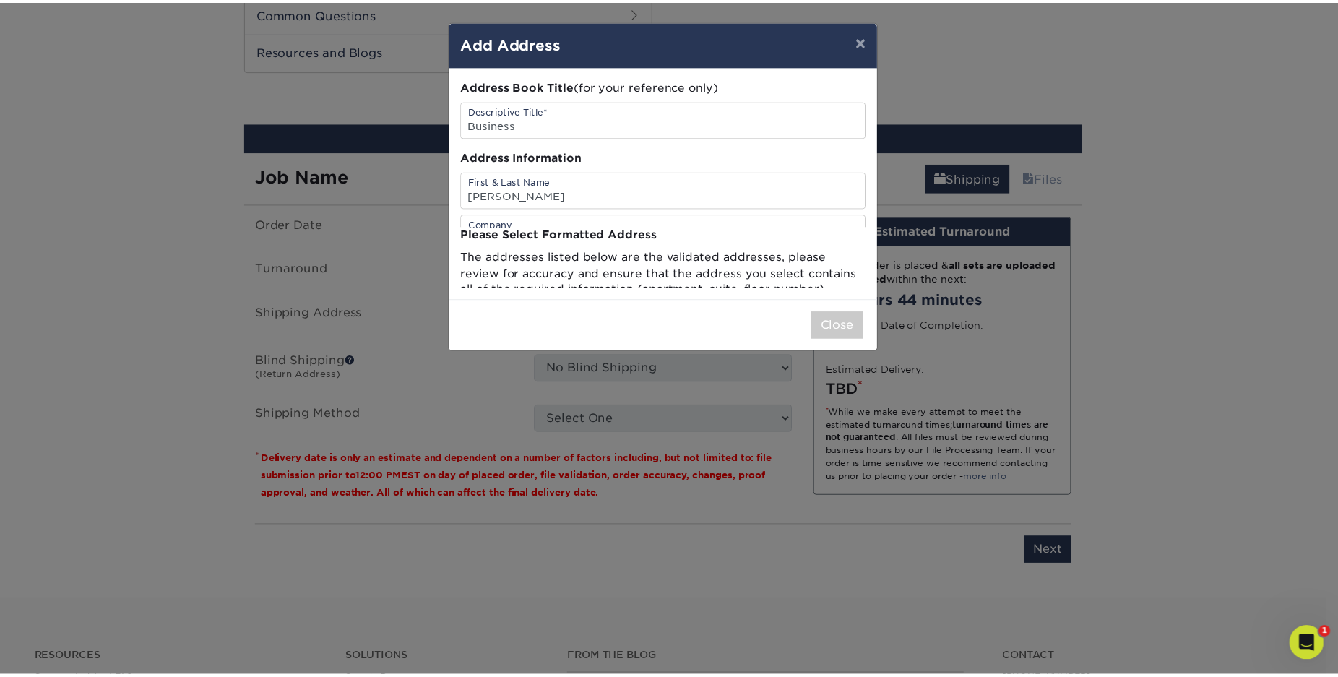
scroll to position [0, 0]
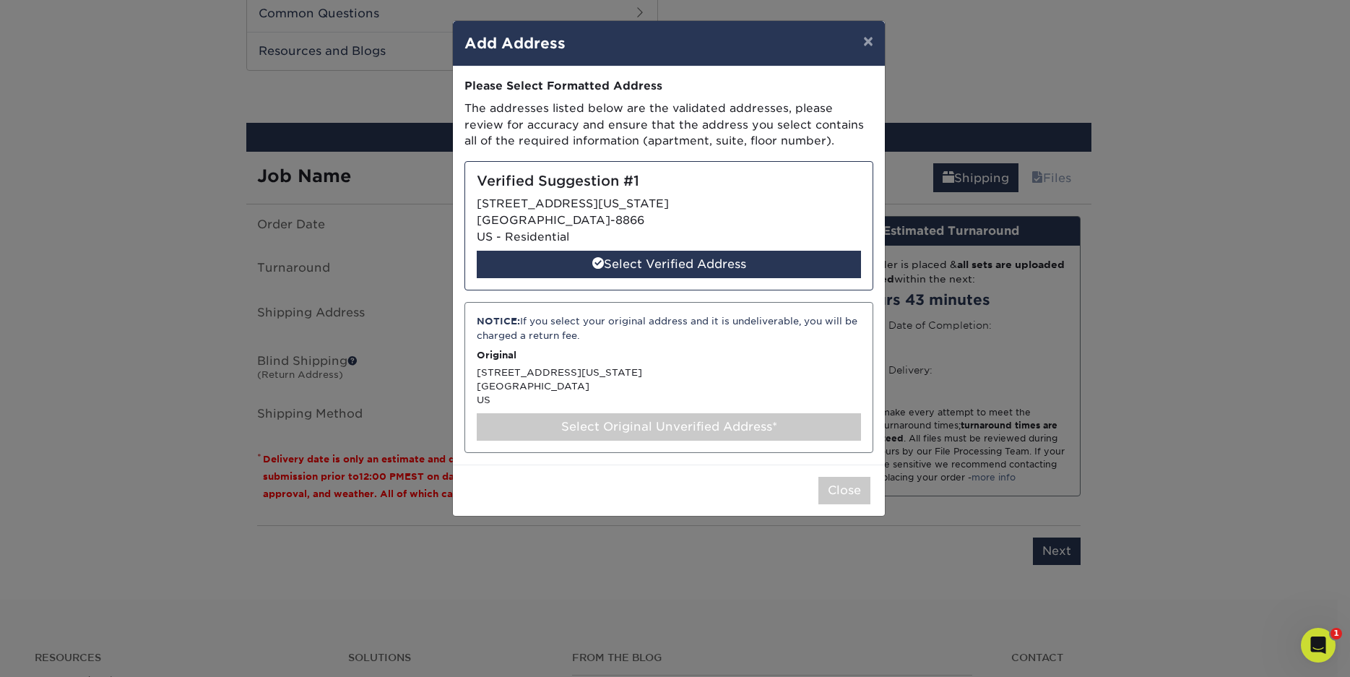
click at [521, 378] on div "NOTICE: If you select your original address and it is undeliverable, you will b…" at bounding box center [668, 377] width 409 height 150
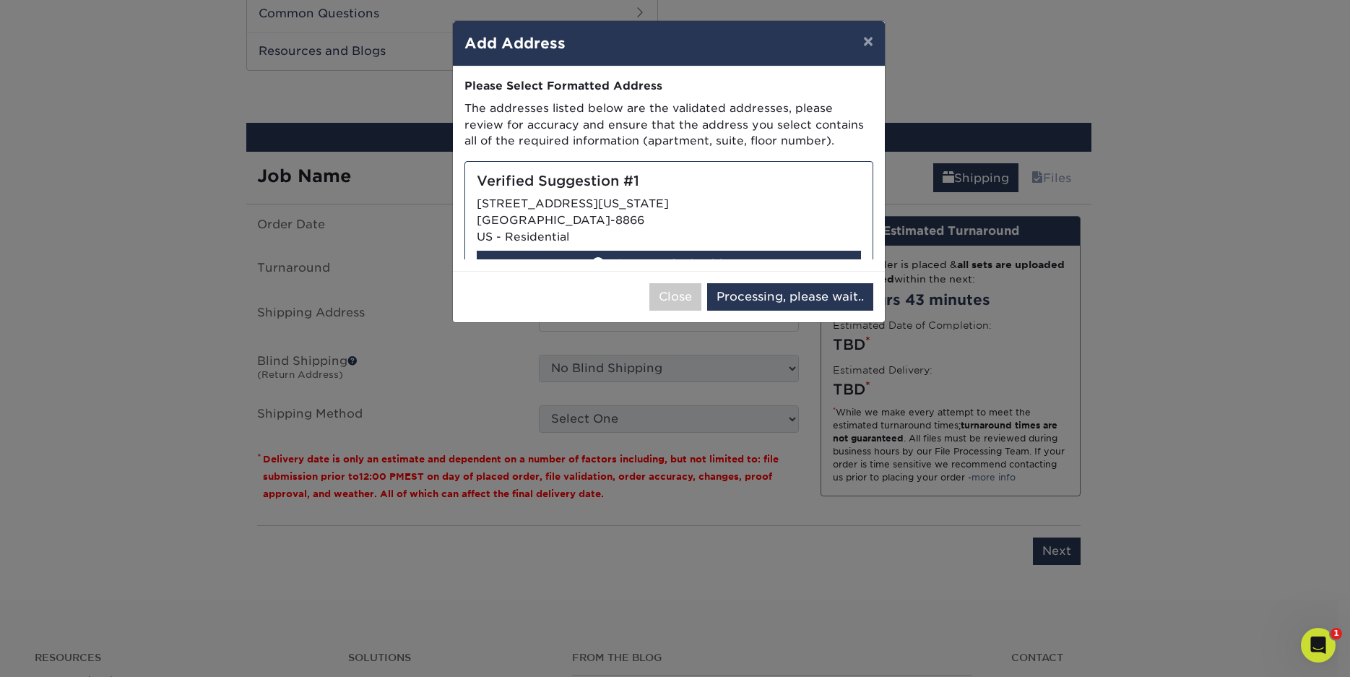
select select "285086"
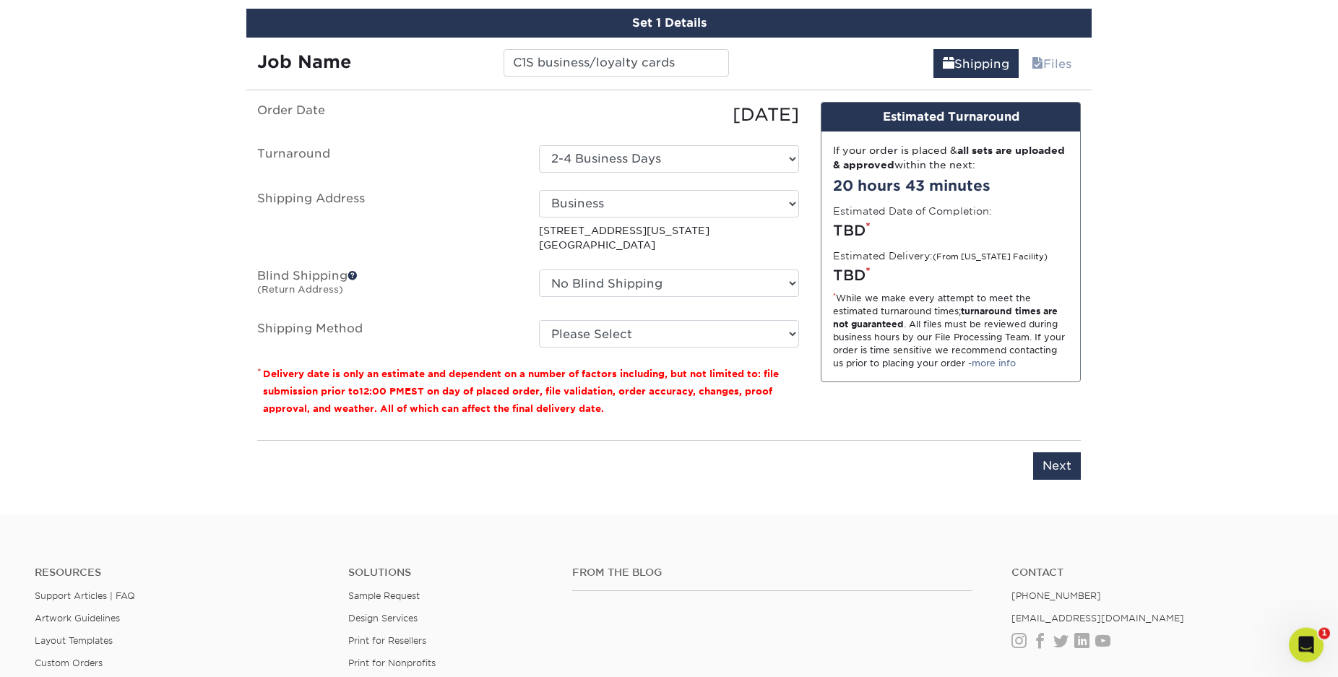
scroll to position [977, 0]
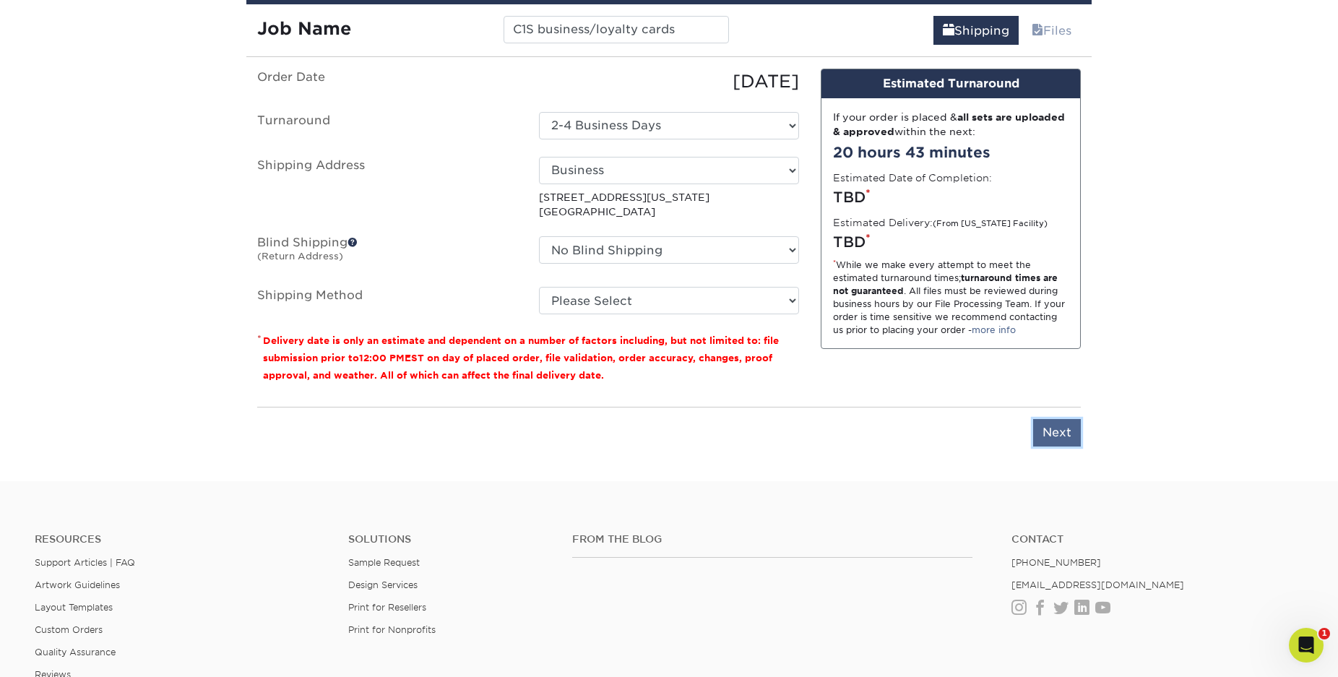
click at [979, 430] on input "Next" at bounding box center [1057, 432] width 48 height 27
type input "Next"
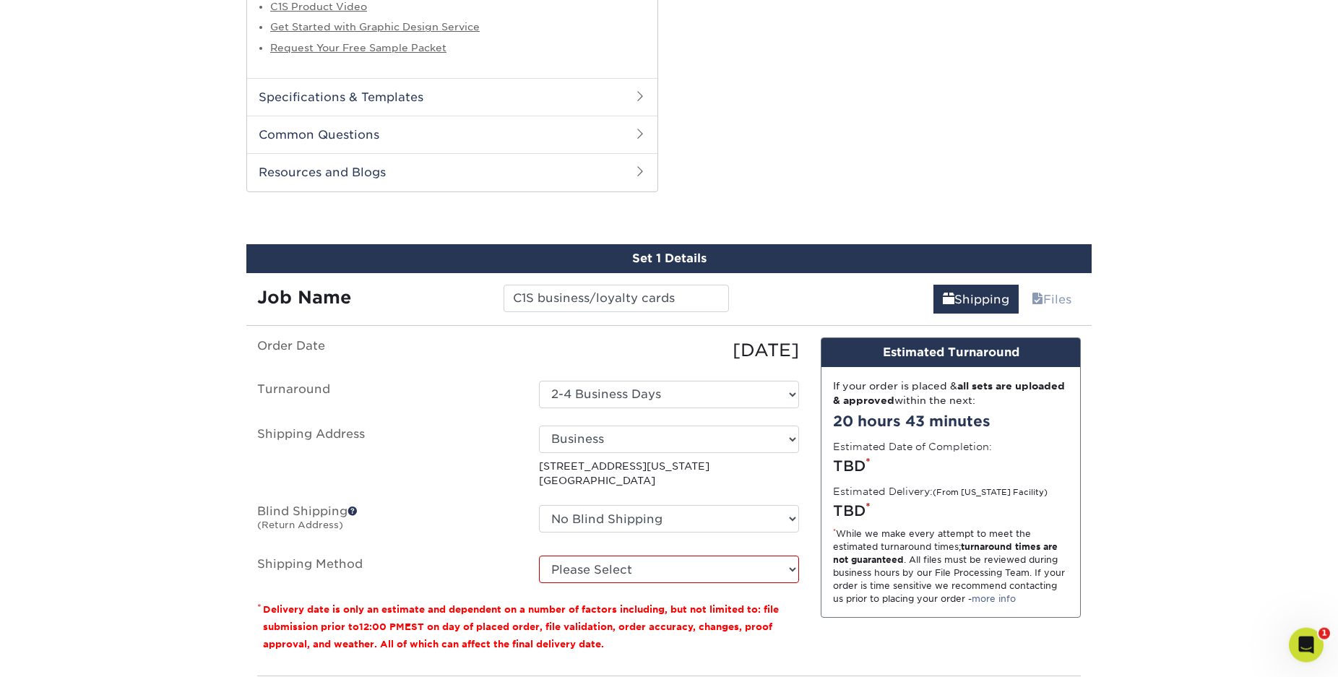
scroll to position [737, 0]
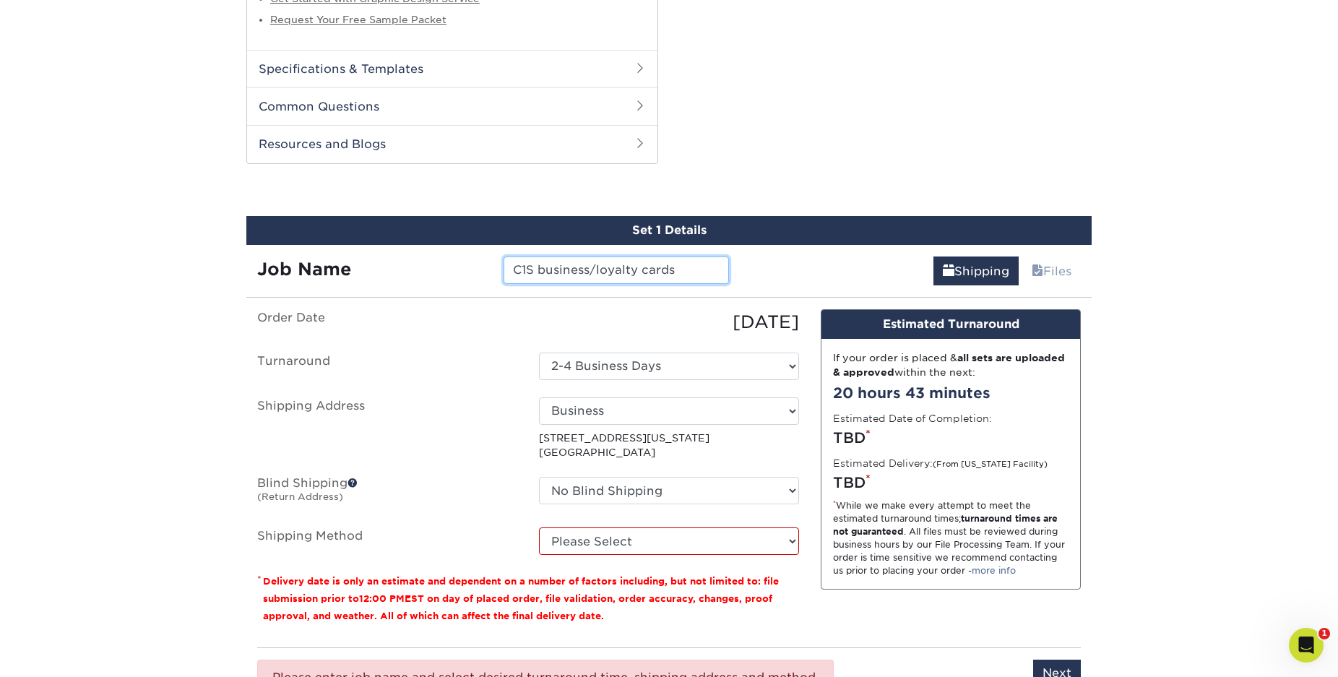
click at [538, 272] on input "C1S business/loyalty cards" at bounding box center [615, 269] width 225 height 27
type input "C1S JV business/loyalty cards"
click at [979, 261] on link "Shipping" at bounding box center [975, 270] width 85 height 29
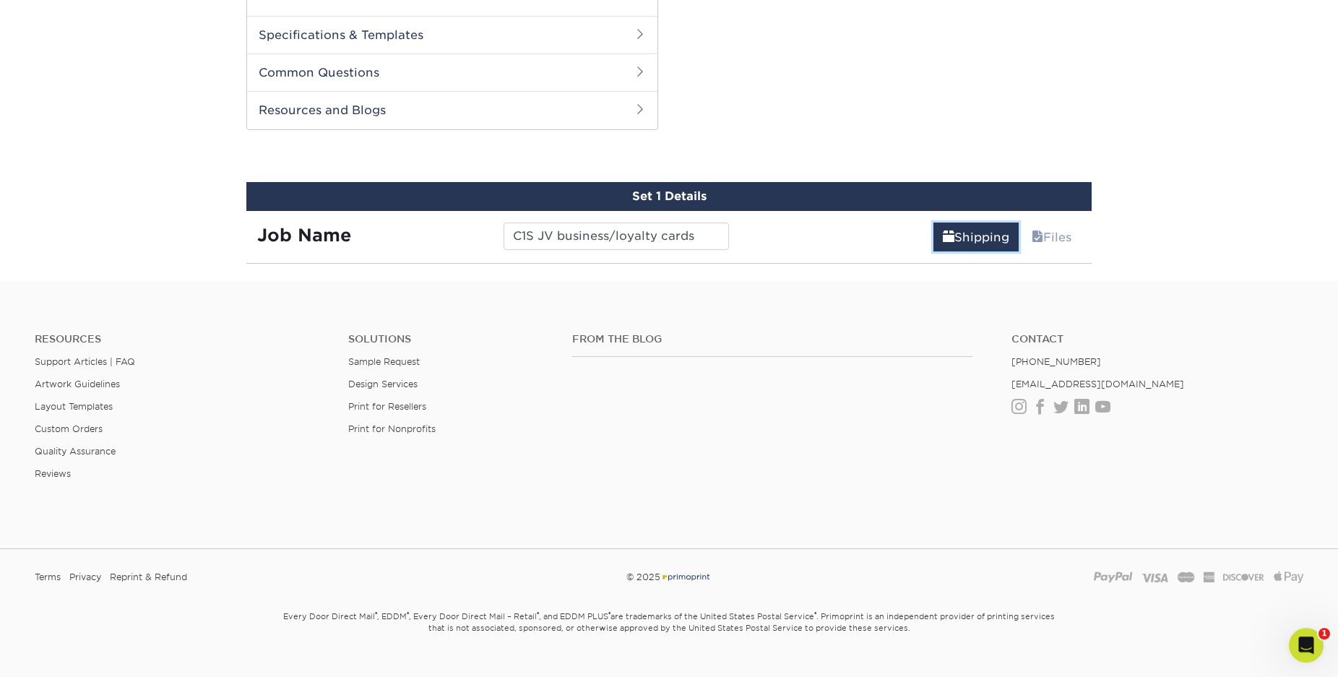
scroll to position [797, 0]
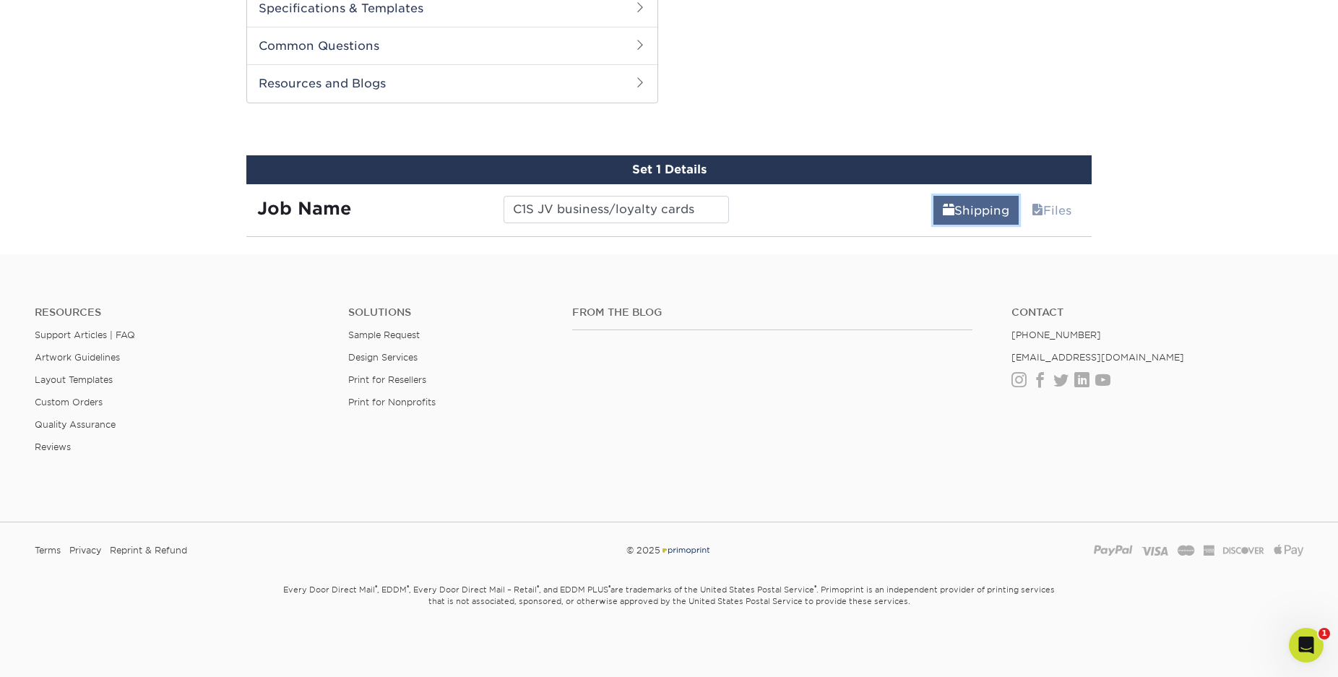
click at [979, 206] on link "Shipping" at bounding box center [975, 210] width 85 height 29
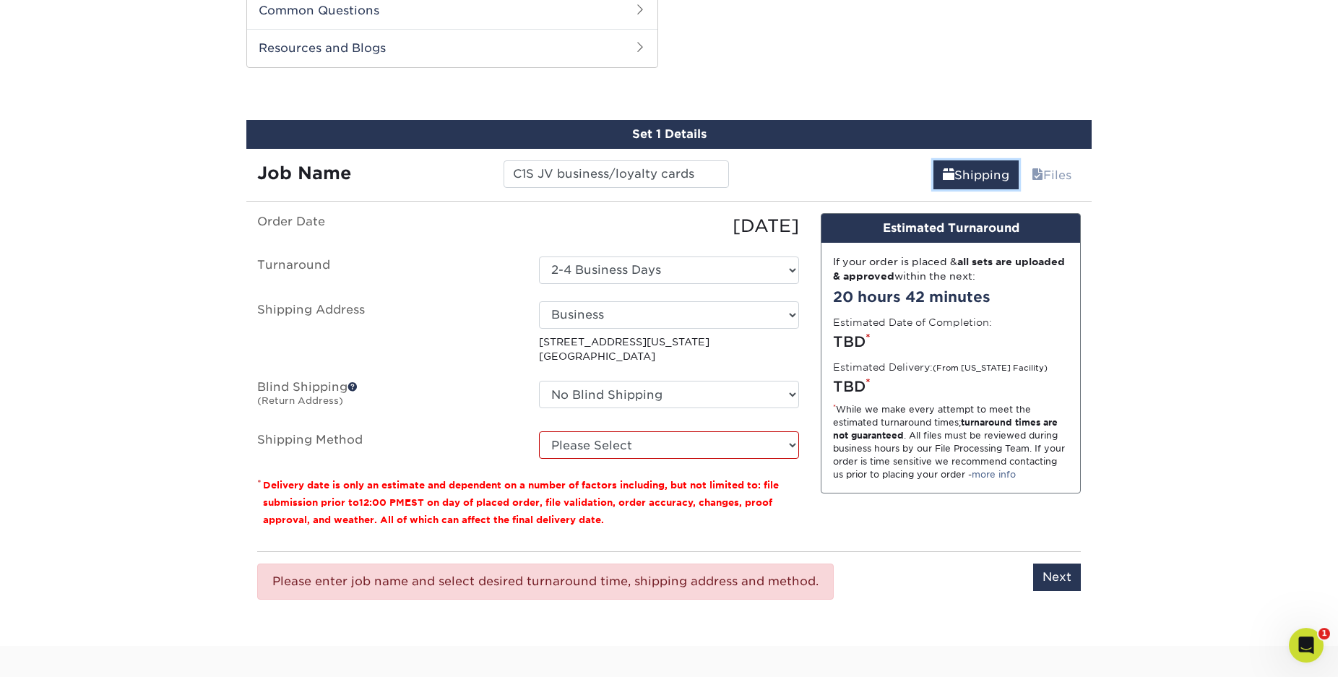
scroll to position [871, 0]
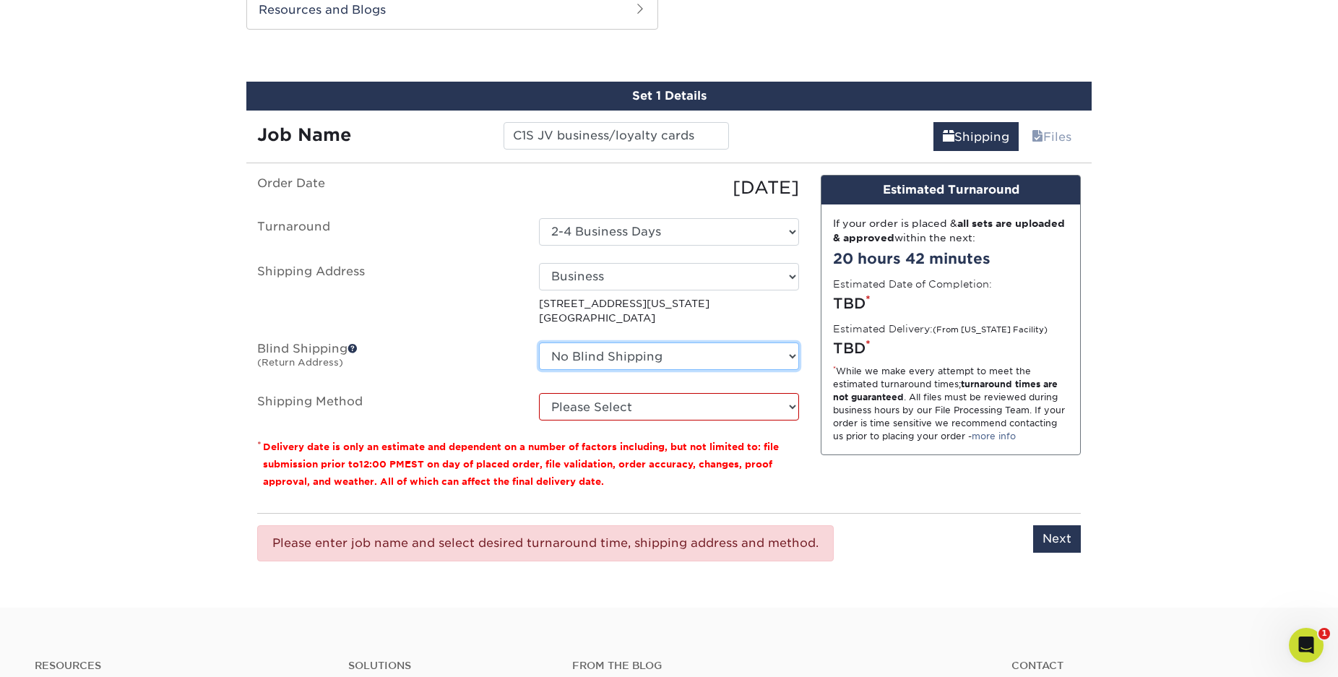
click at [539, 342] on select "No Blind Shipping + Add New Address" at bounding box center [669, 355] width 260 height 27
click at [787, 352] on select "No Blind Shipping + Add New Address" at bounding box center [669, 355] width 260 height 27
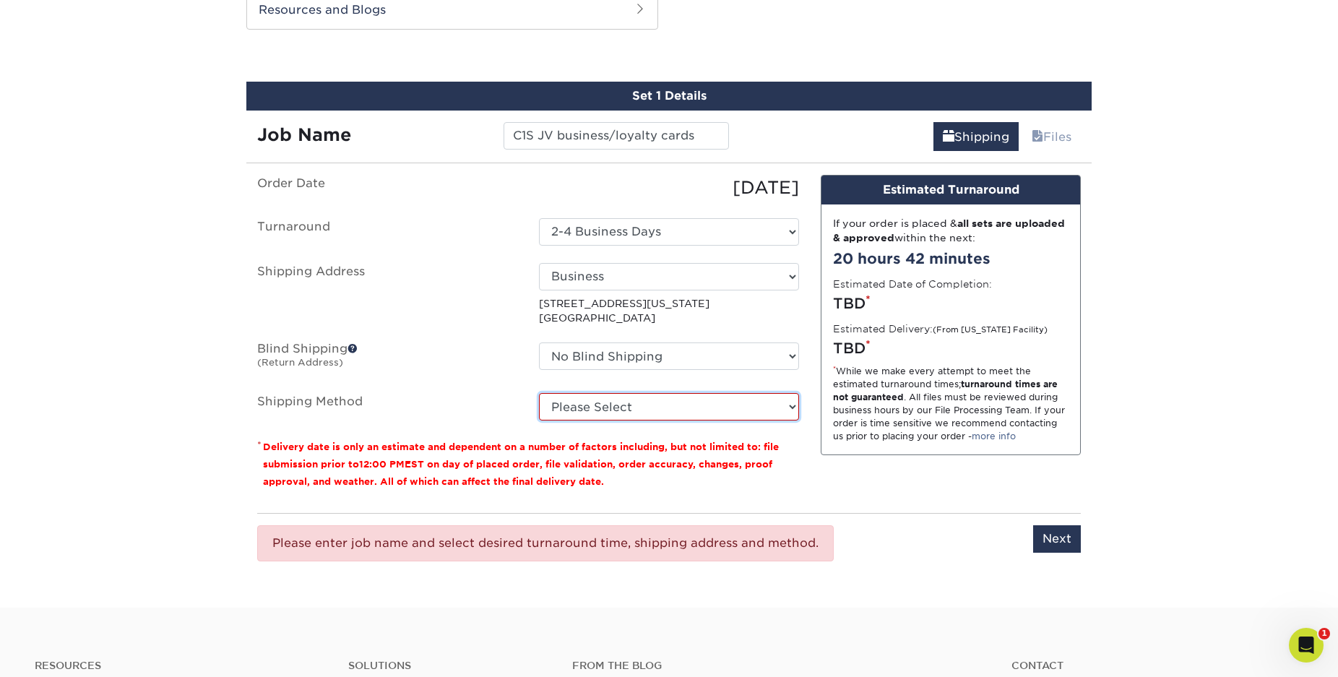
select select "03"
click option "Ground Shipping (+$7.84)" at bounding box center [0, 0] width 0 height 0
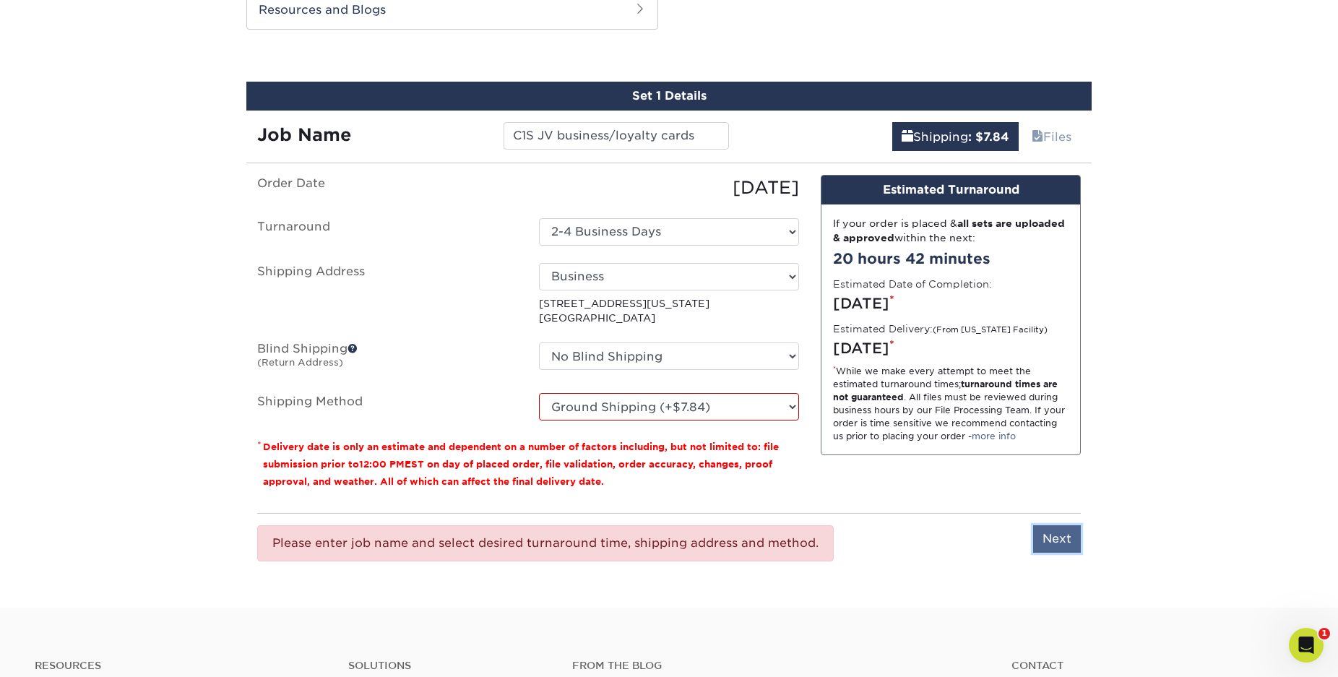
click at [979, 540] on input "Next" at bounding box center [1057, 538] width 48 height 27
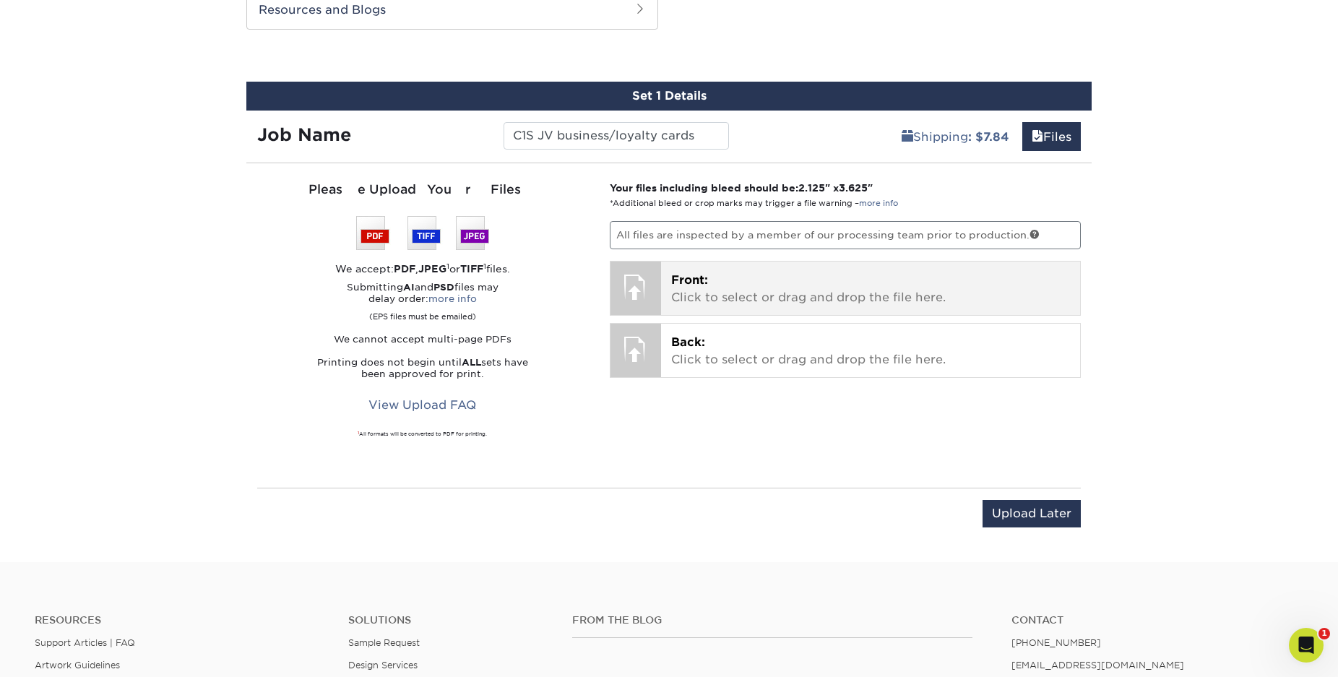
click at [777, 287] on p "Front: Click to select or drag and drop the file here." at bounding box center [870, 289] width 399 height 35
